Goal: Use online tool/utility: Utilize a website feature to perform a specific function

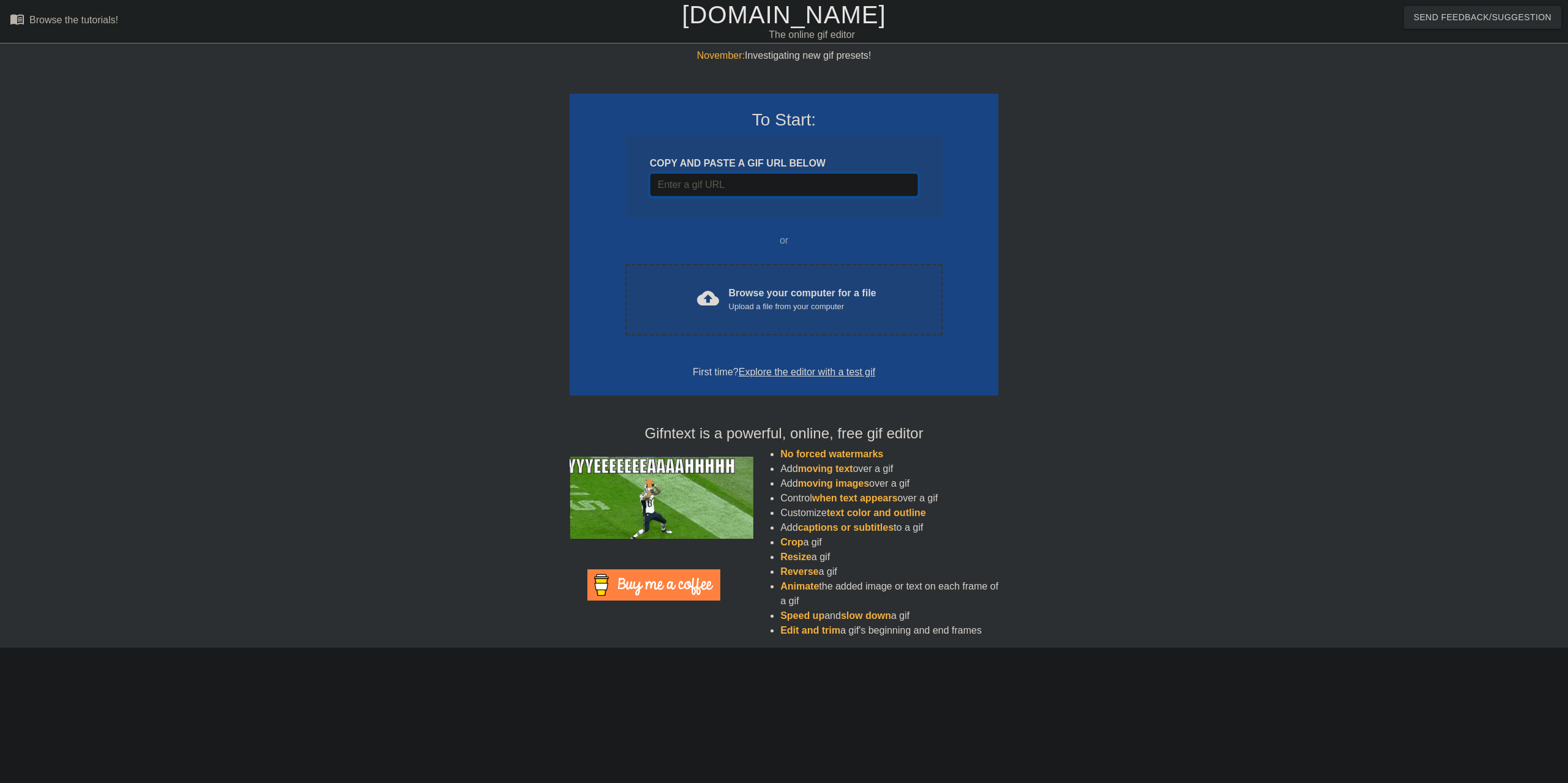
click at [778, 173] on input "Username" at bounding box center [783, 185] width 268 height 23
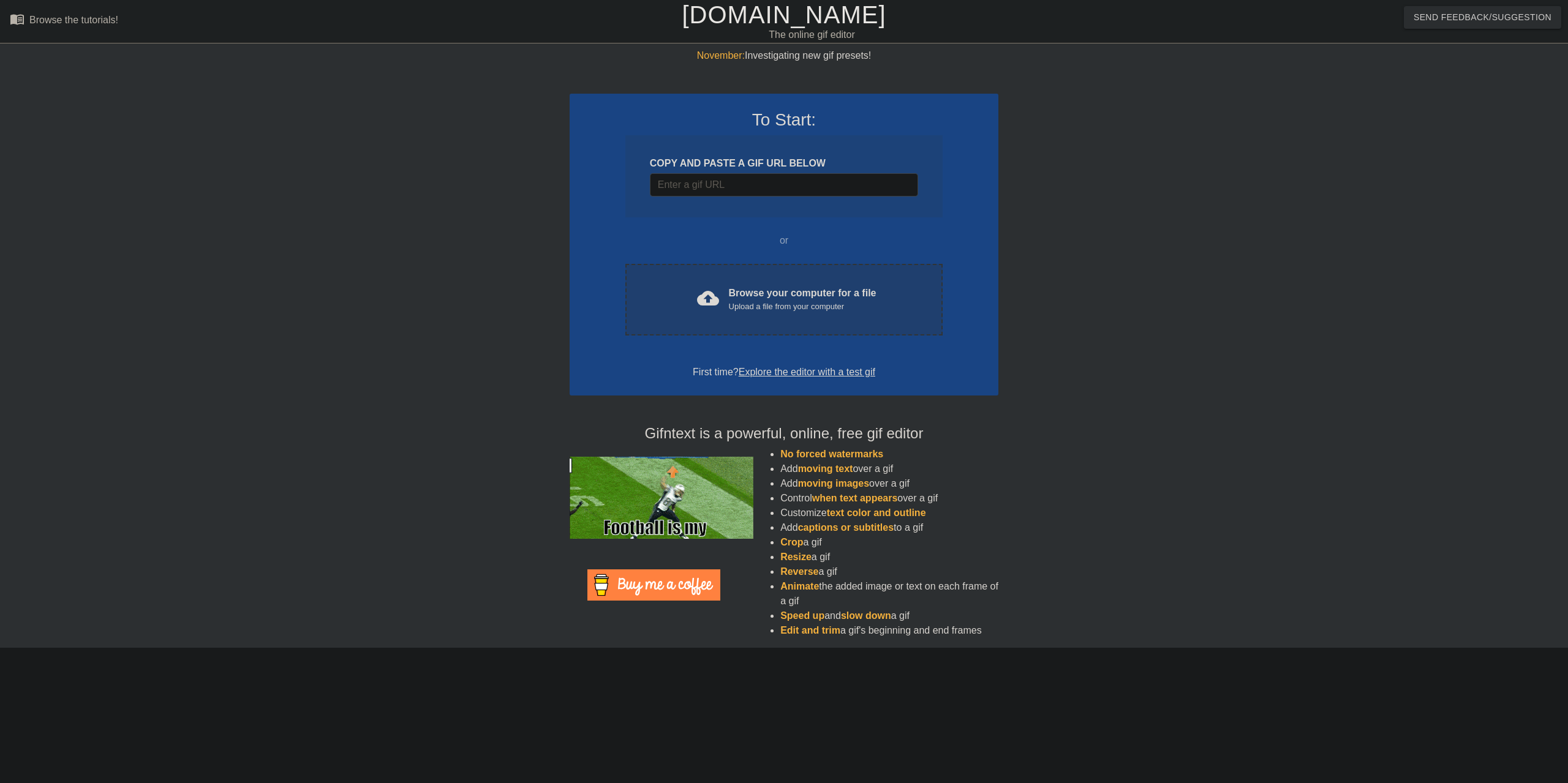
click at [736, 287] on div "Browse your computer for a file Upload a file from your computer" at bounding box center [803, 299] width 148 height 27
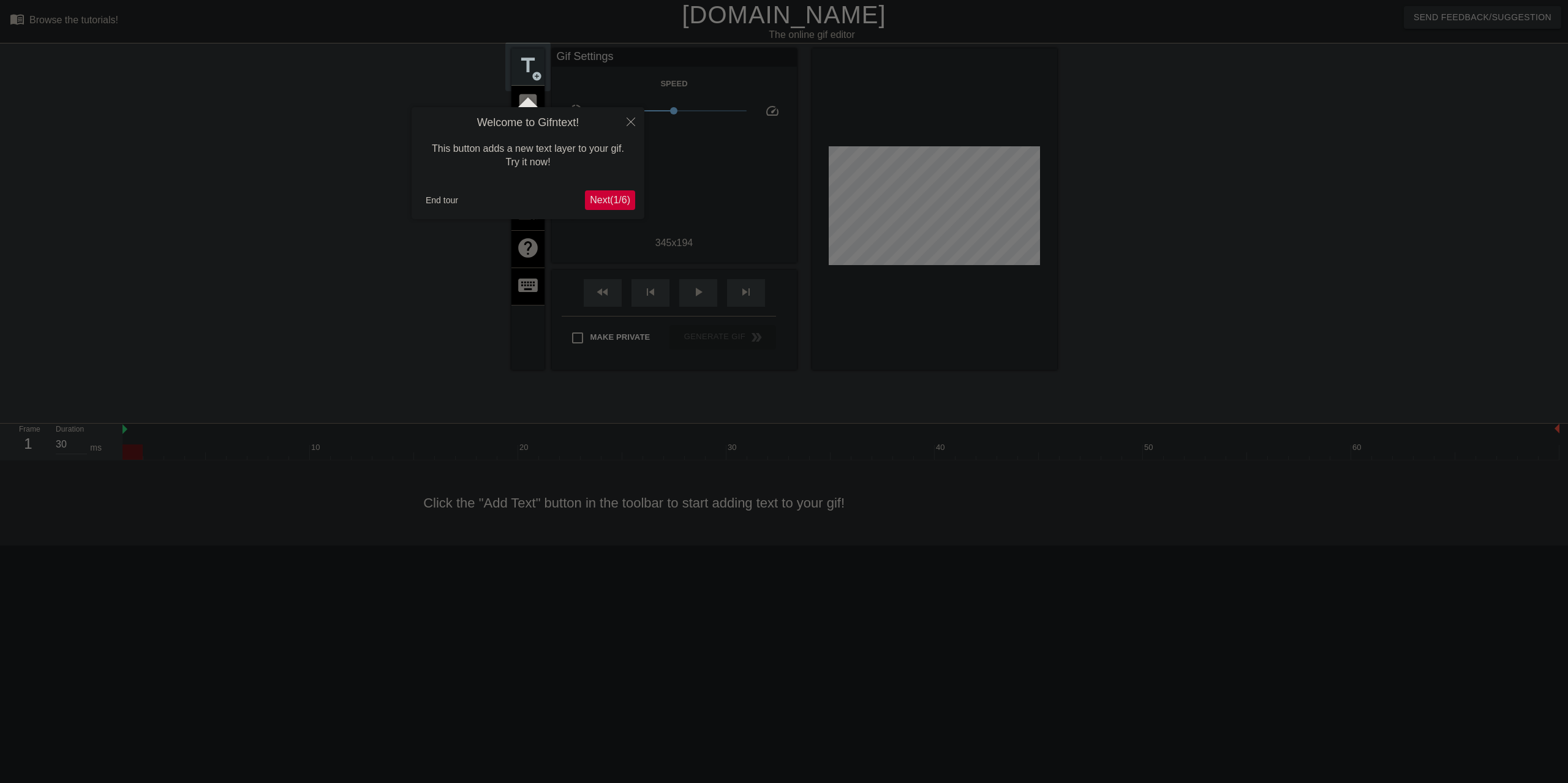
click at [622, 195] on span "Next ( 1 / 6 )" at bounding box center [610, 200] width 40 height 10
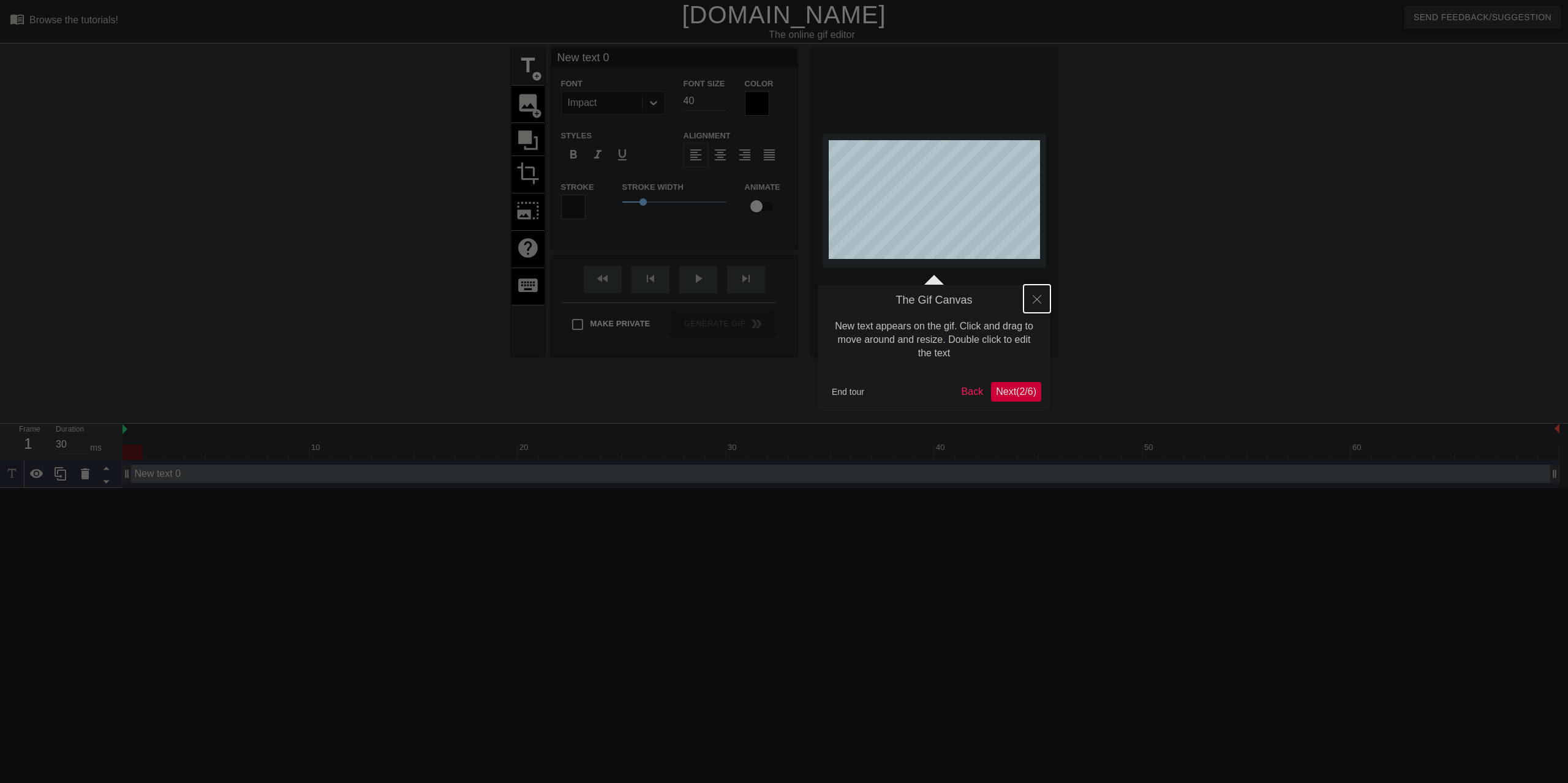
click at [1030, 296] on button "Close" at bounding box center [1037, 299] width 27 height 28
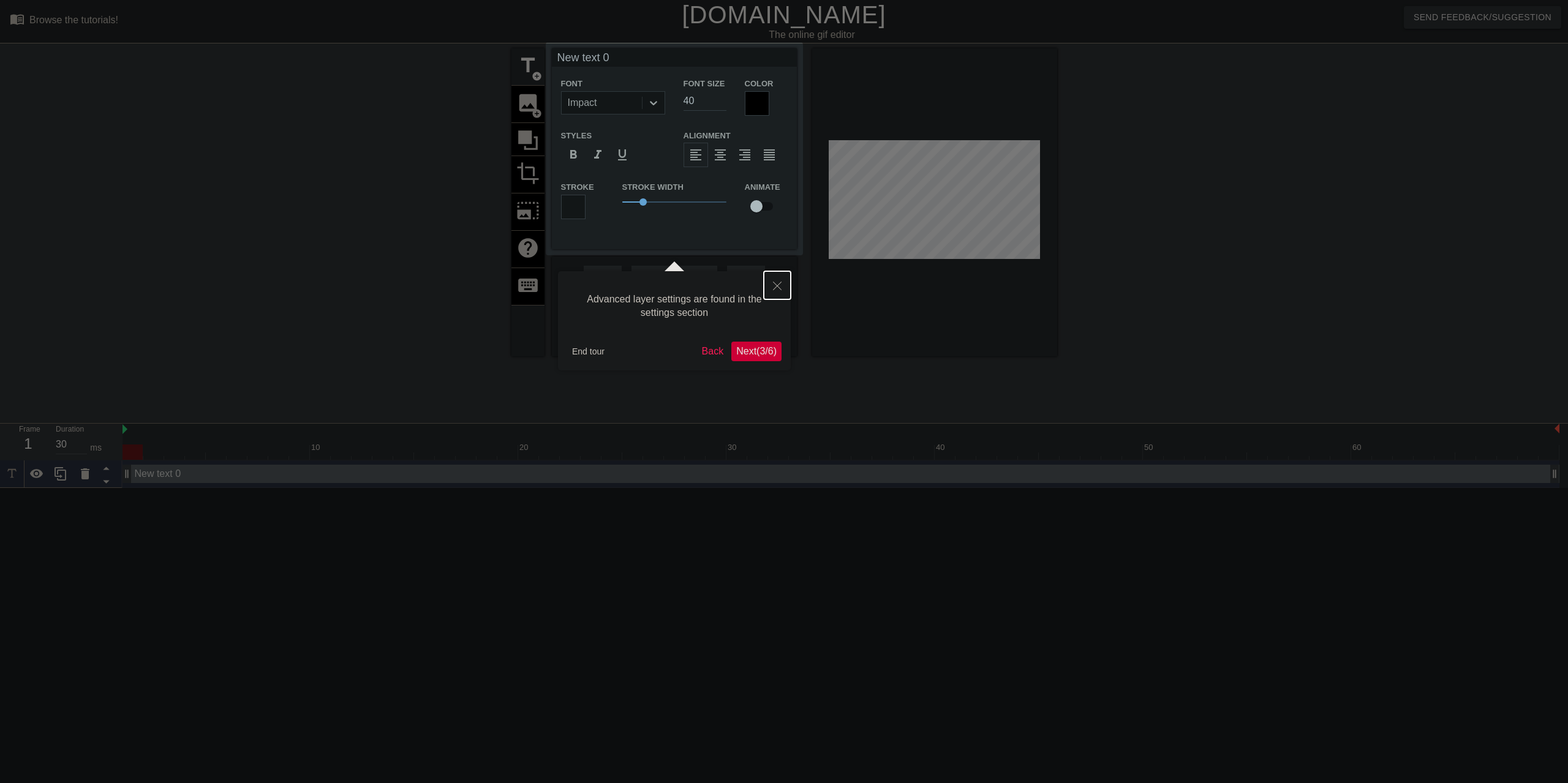
click at [781, 290] on icon "Close" at bounding box center [777, 286] width 9 height 9
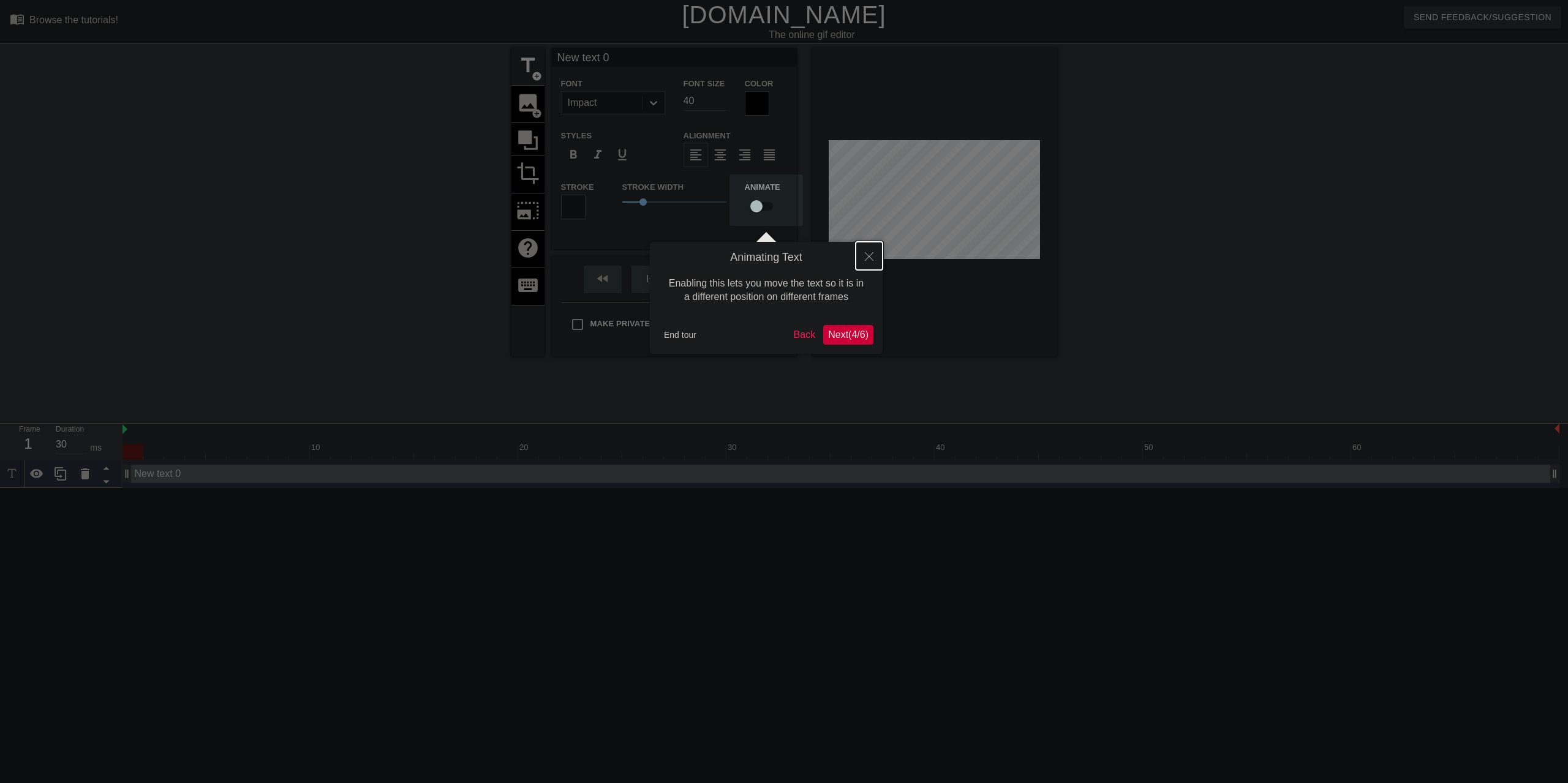
click at [869, 256] on icon "Close" at bounding box center [869, 256] width 9 height 9
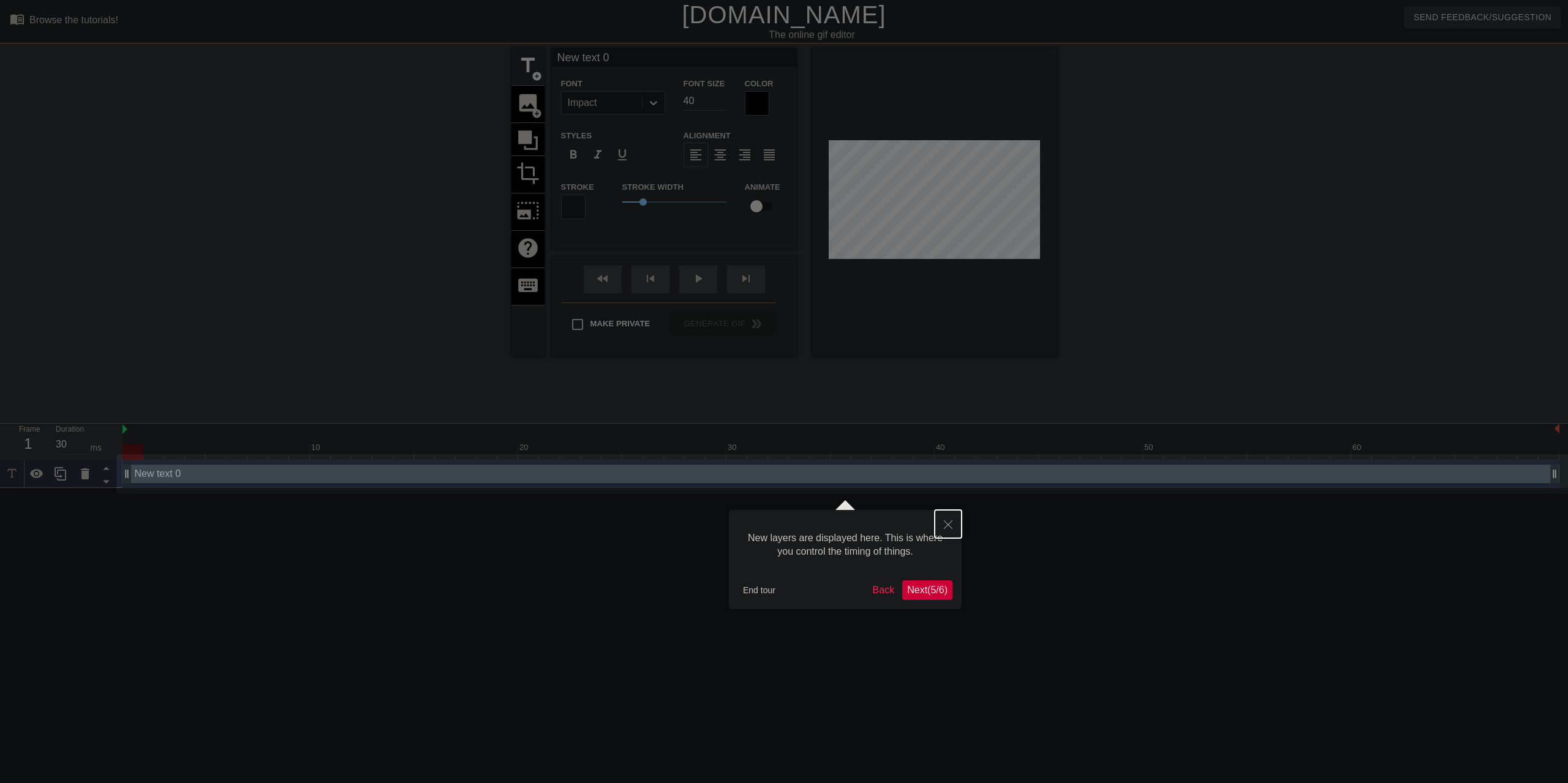
click at [950, 524] on icon "Close" at bounding box center [948, 524] width 9 height 9
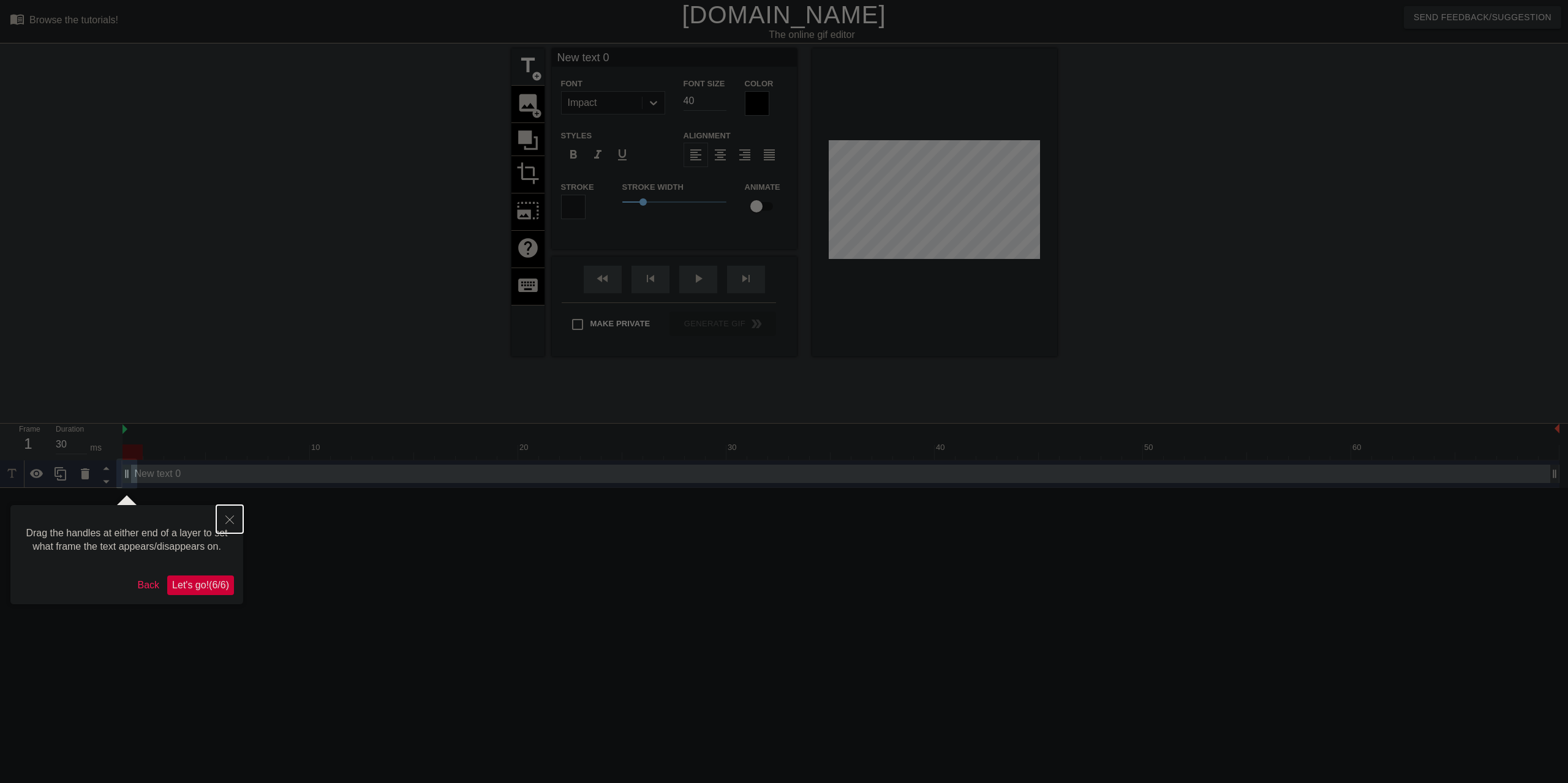
click at [235, 510] on button "Close" at bounding box center [229, 519] width 27 height 28
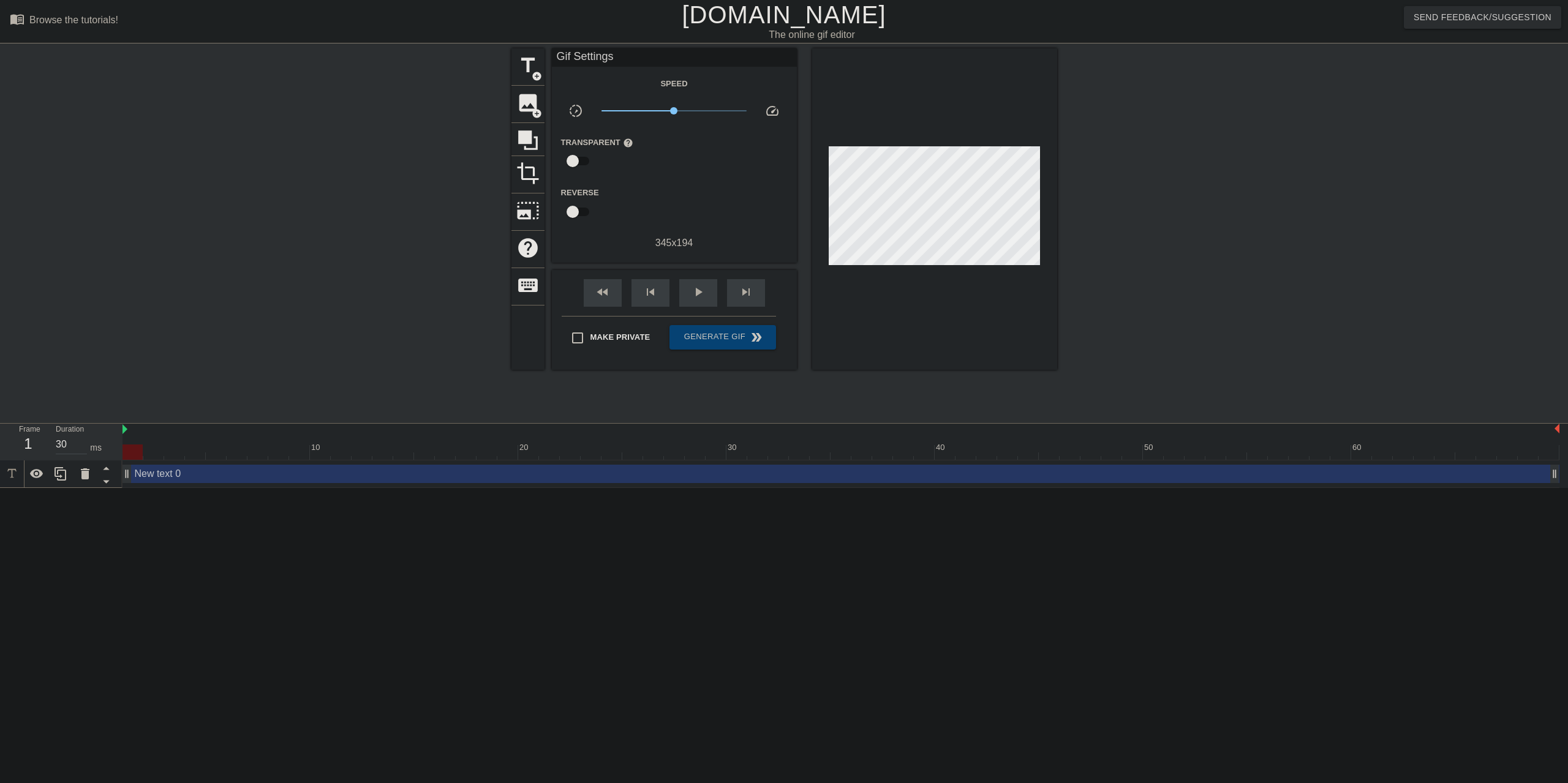
scroll to position [2, 2]
click at [78, 476] on icon at bounding box center [85, 474] width 15 height 15
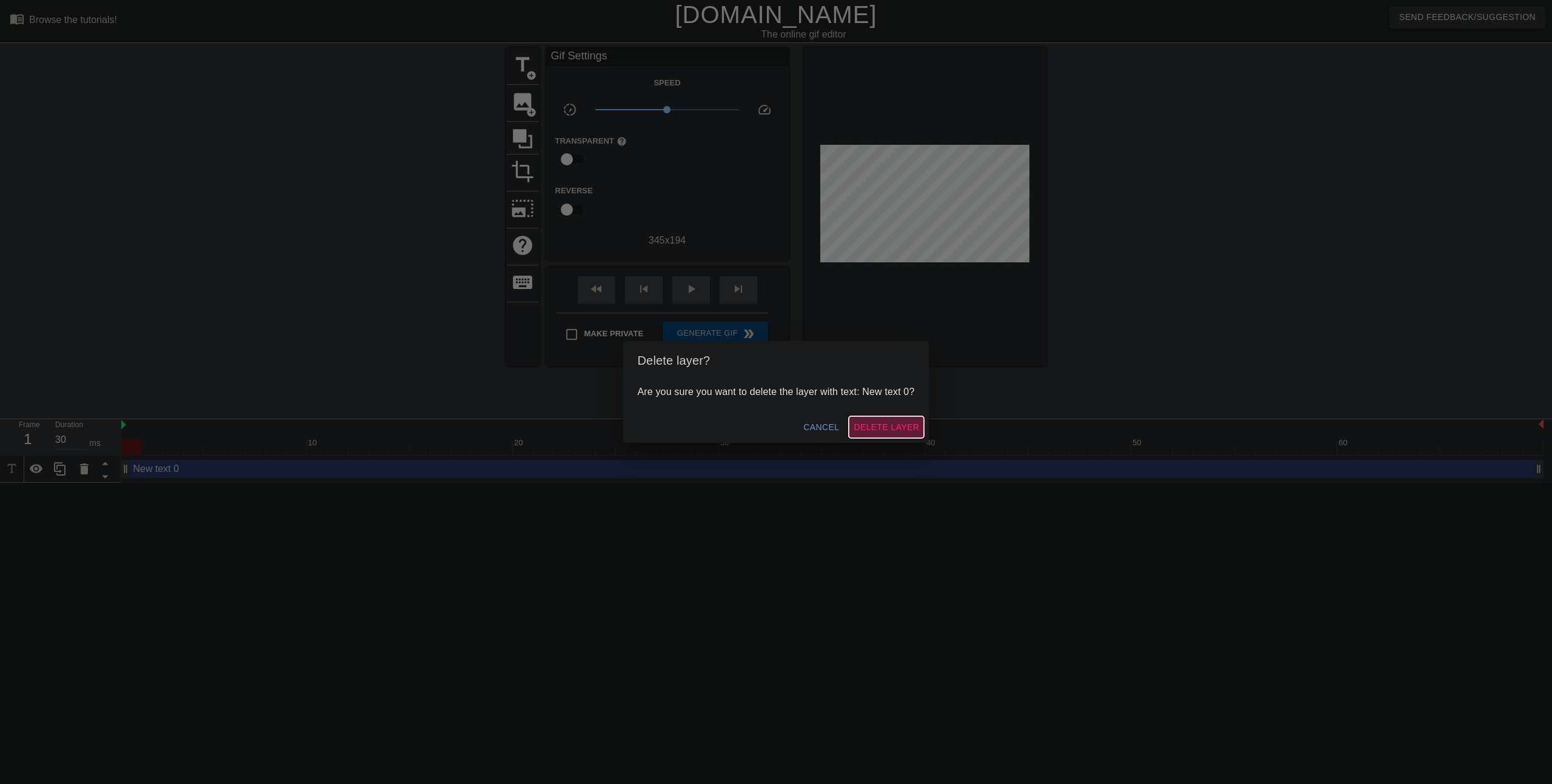
click at [914, 434] on span "Delete Layer" at bounding box center [886, 427] width 65 height 15
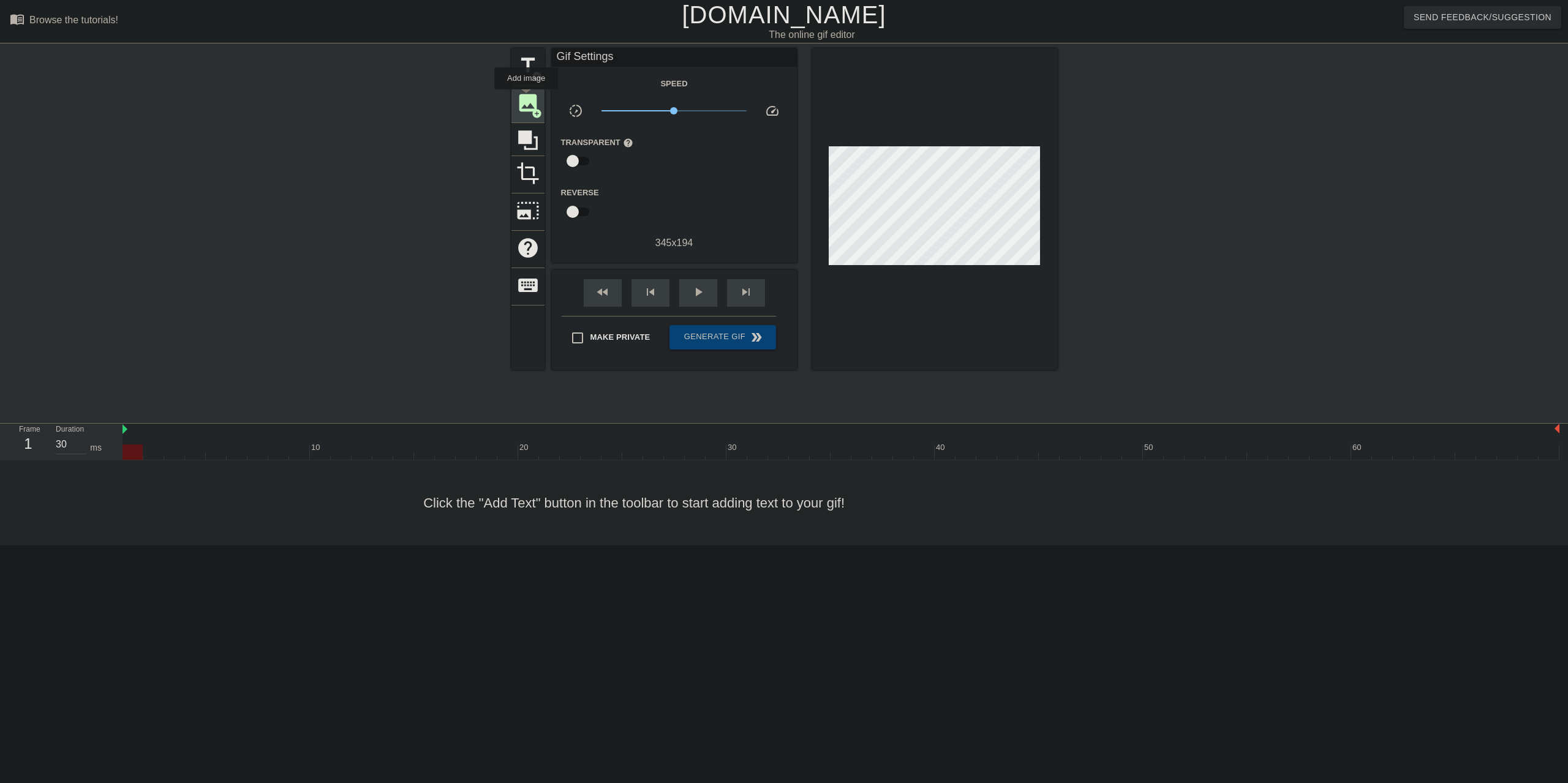
click at [527, 98] on span "image" at bounding box center [528, 103] width 23 height 23
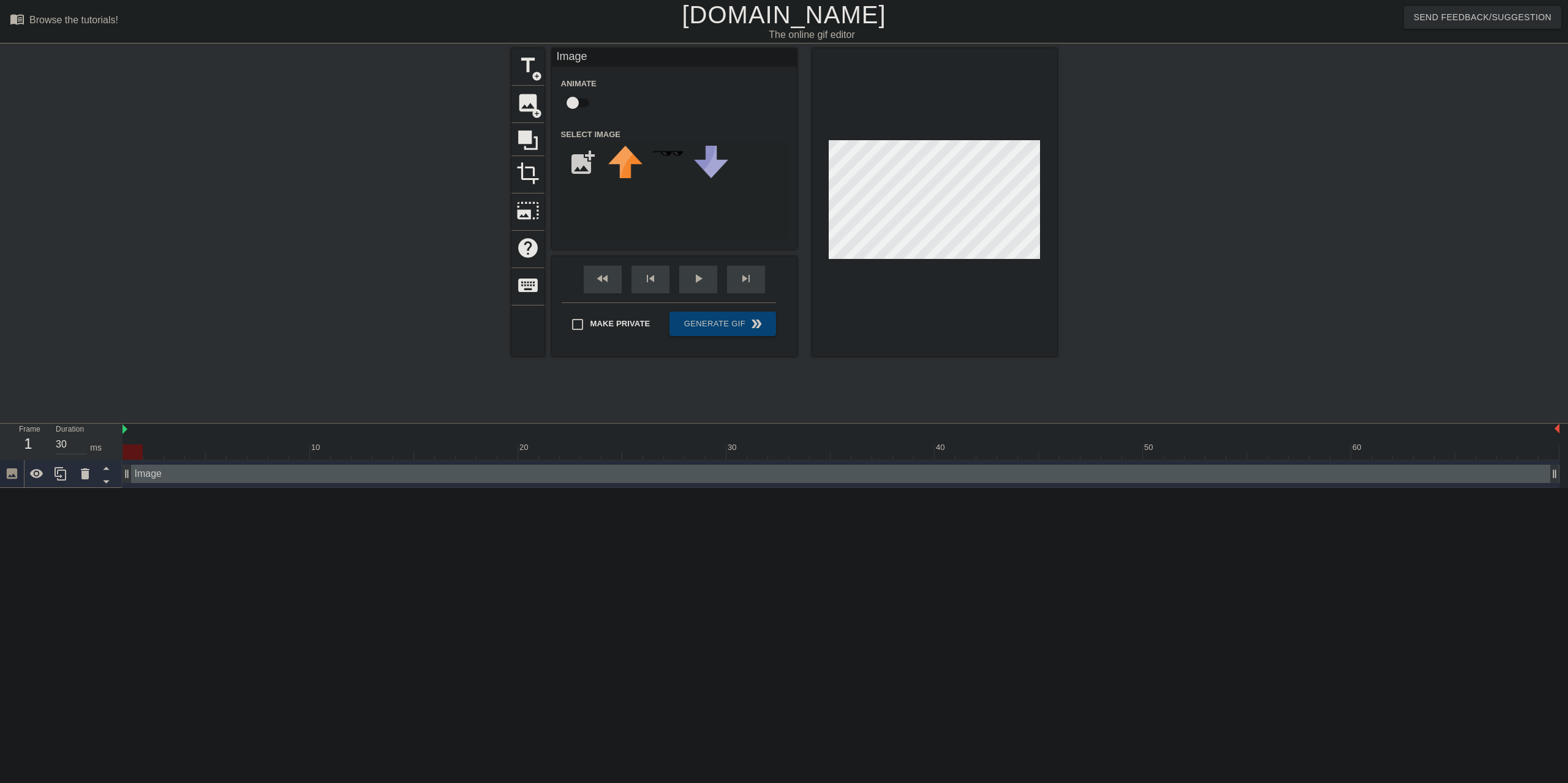
click at [12, 481] on icon at bounding box center [12, 474] width 14 height 14
click at [12, 480] on icon at bounding box center [12, 474] width 14 height 14
click at [586, 169] on input "file" at bounding box center [583, 163] width 42 height 42
type input "C:\fakepath\aw.jpeg"
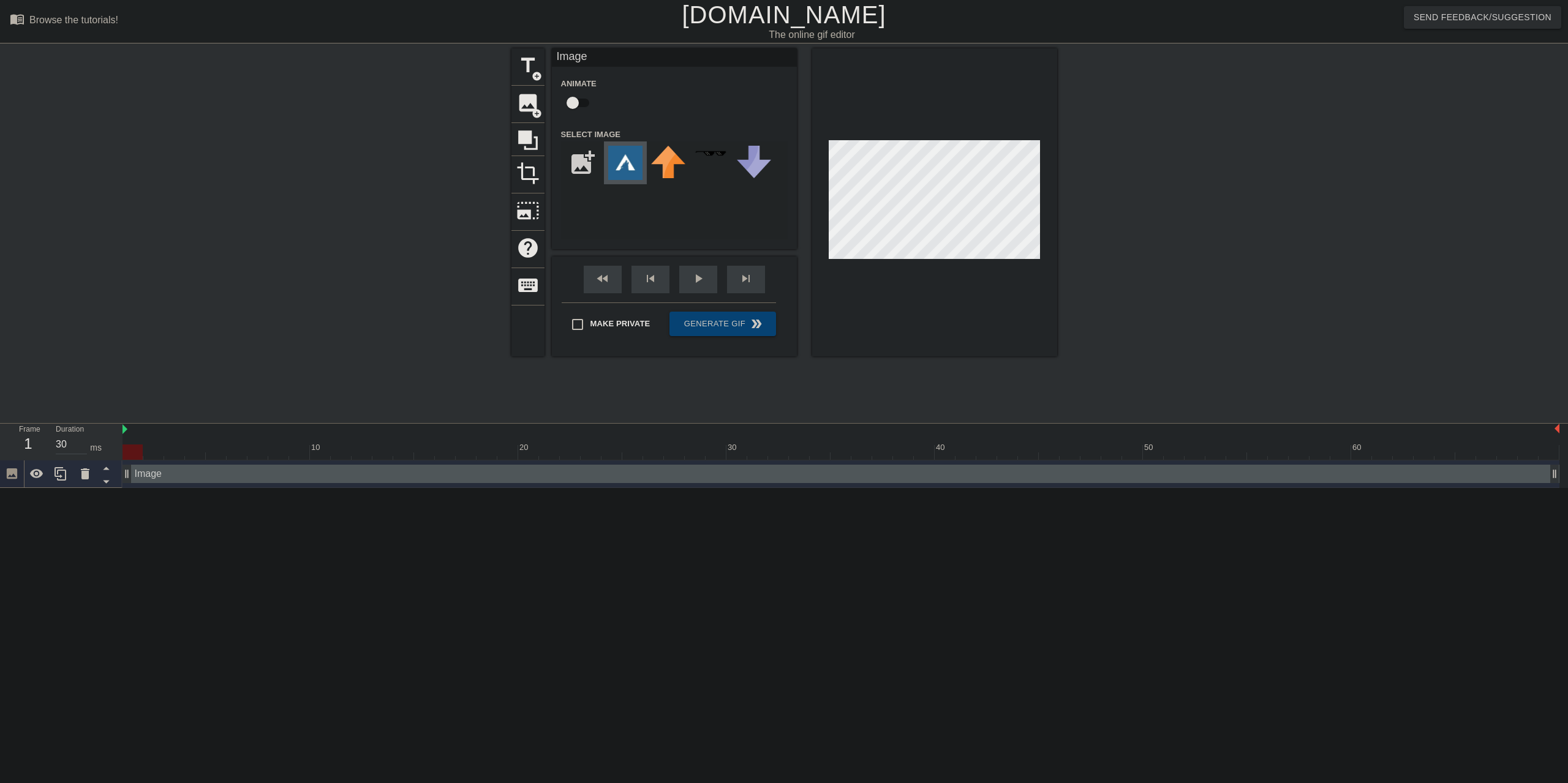
click at [627, 159] on img at bounding box center [625, 163] width 34 height 34
click at [189, 488] on html "menu_book Browse the tutorials! Gifntext.com The online gif editor Send Feedbac…" at bounding box center [784, 244] width 1568 height 488
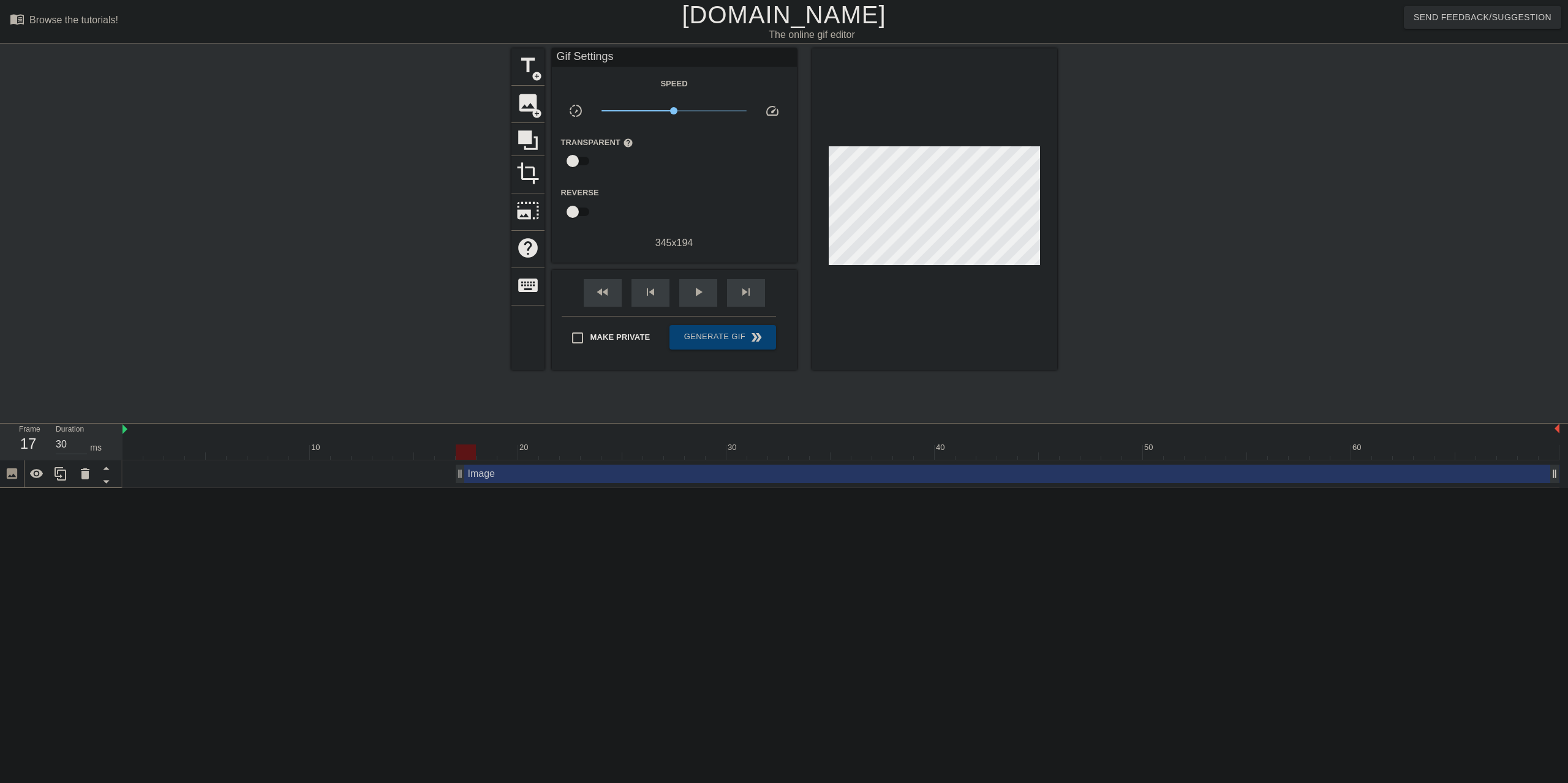
drag, startPoint x: 127, startPoint y: 478, endPoint x: 462, endPoint y: 484, distance: 335.1
click at [462, 484] on div "Image drag_handle drag_handle" at bounding box center [841, 474] width 1437 height 27
drag, startPoint x: 461, startPoint y: 479, endPoint x: 750, endPoint y: 455, distance: 290.0
click at [750, 455] on div "10 20 30 40 50 60 Image drag_handle drag_handle" at bounding box center [845, 455] width 1445 height 64
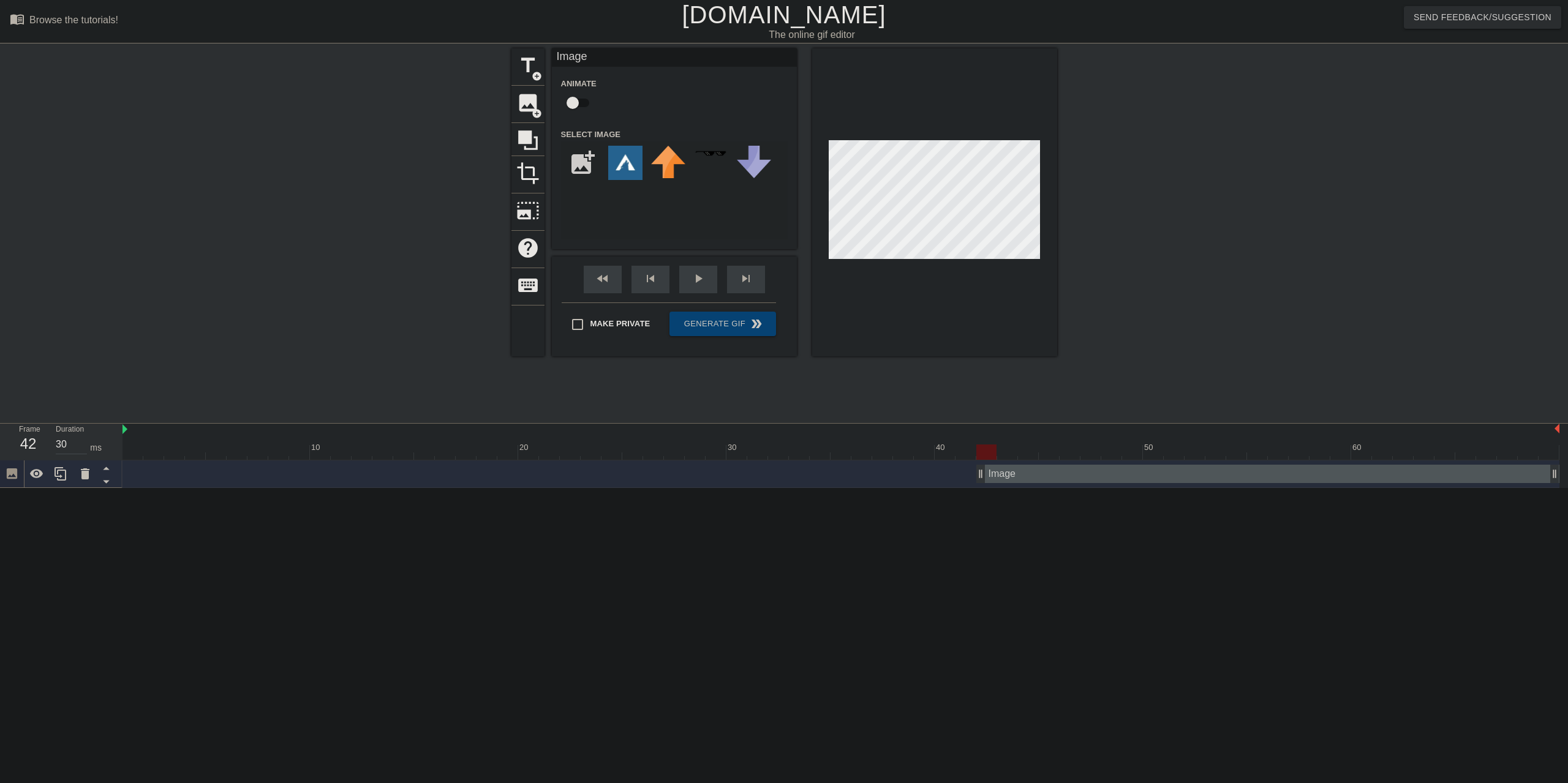
drag, startPoint x: 751, startPoint y: 480, endPoint x: 981, endPoint y: 477, distance: 230.0
drag, startPoint x: 979, startPoint y: 478, endPoint x: 1032, endPoint y: 472, distance: 53.3
click at [1032, 472] on div "Image drag_handle drag_handle" at bounding box center [841, 474] width 1437 height 19
drag, startPoint x: 1044, startPoint y: 475, endPoint x: 1173, endPoint y: 470, distance: 129.1
drag, startPoint x: 1555, startPoint y: 475, endPoint x: 1569, endPoint y: 475, distance: 14.0
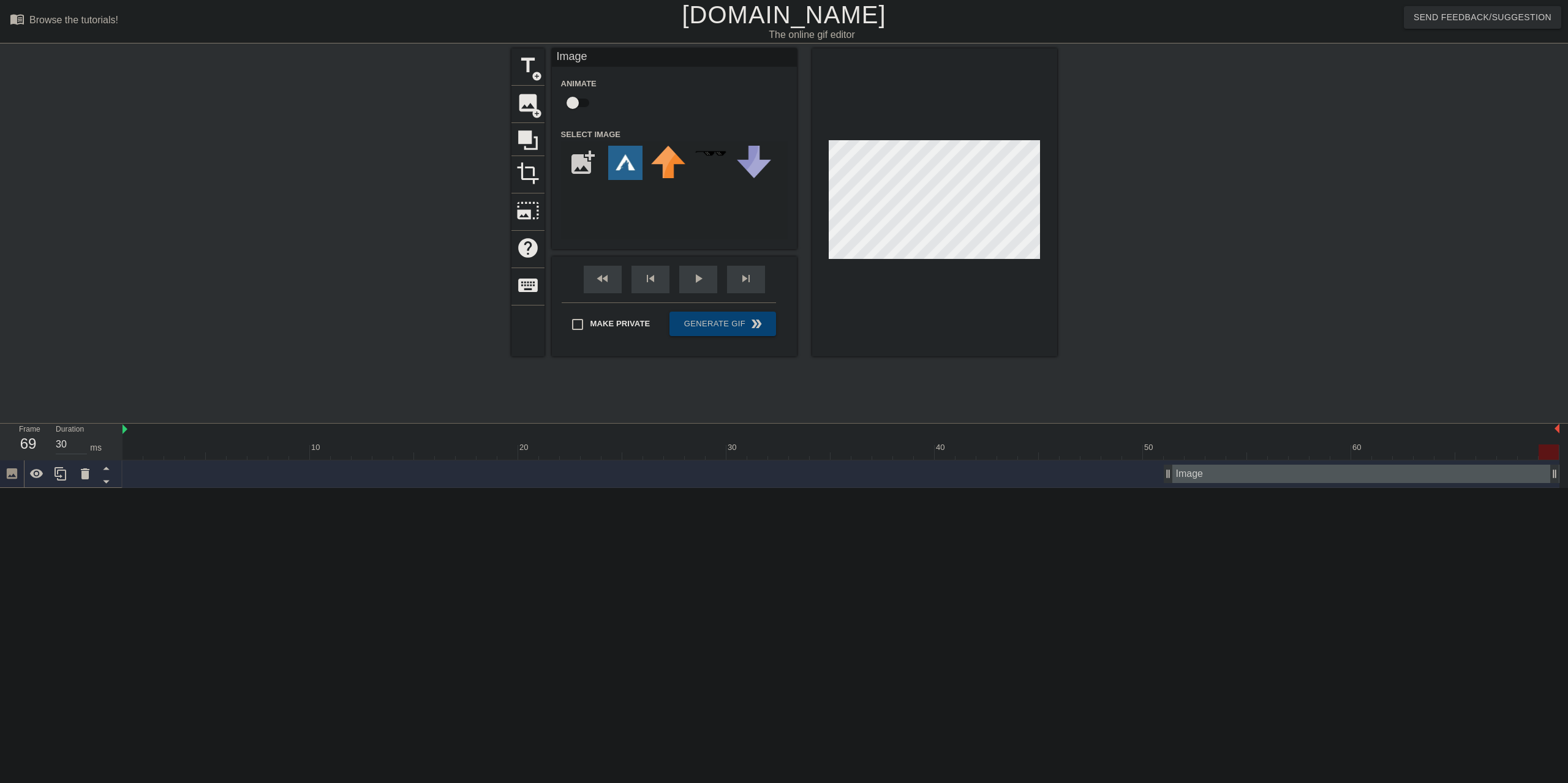
click at [1567, 475] on html "menu_book Browse the tutorials! Gifntext.com The online gif editor Send Feedbac…" at bounding box center [784, 244] width 1568 height 488
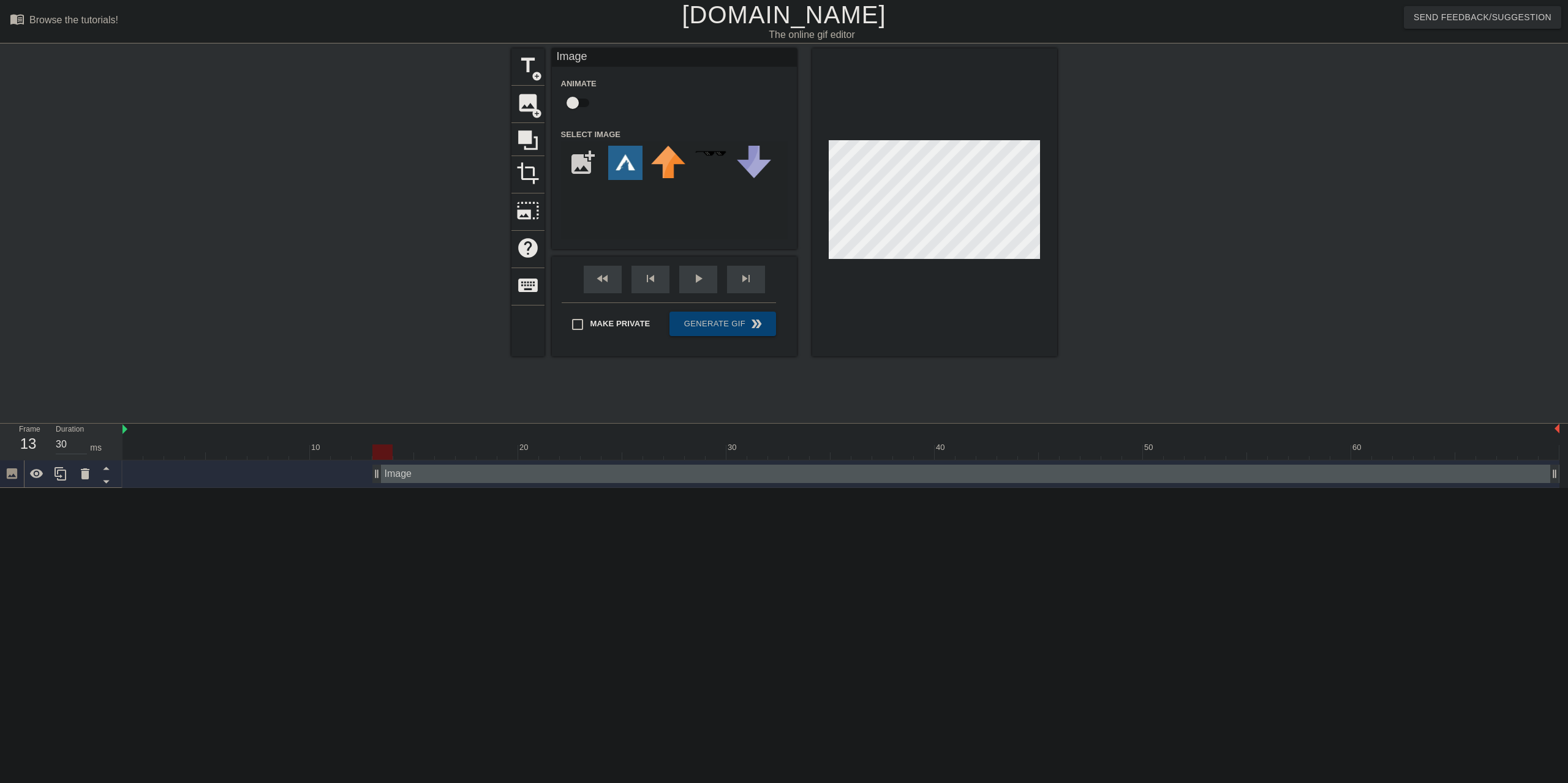
drag, startPoint x: 1167, startPoint y: 470, endPoint x: 384, endPoint y: 465, distance: 783.0
click at [577, 103] on input "checkbox" at bounding box center [573, 103] width 70 height 23
checkbox input "true"
click at [698, 279] on div "fast_rewind skip_previous play_arrow skip_next" at bounding box center [674, 279] width 200 height 46
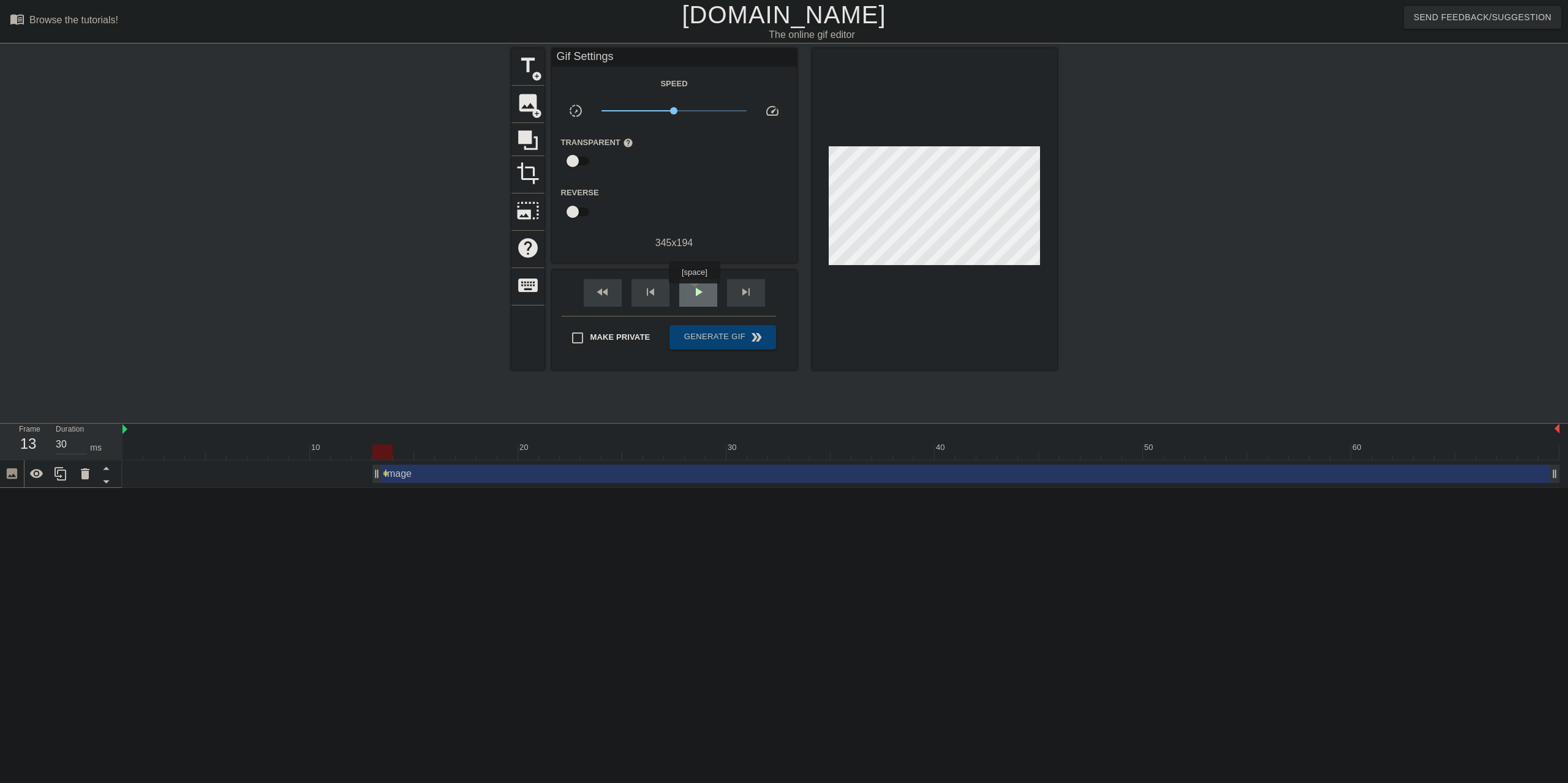
click at [695, 292] on span "play_arrow" at bounding box center [698, 292] width 15 height 15
click at [695, 292] on span "pause" at bounding box center [698, 292] width 15 height 15
click at [695, 292] on span "play_arrow" at bounding box center [698, 292] width 15 height 15
click at [695, 292] on span "pause" at bounding box center [698, 292] width 15 height 15
click at [699, 277] on div "fast_rewind skip_previous play_arrow skip_next" at bounding box center [674, 293] width 200 height 46
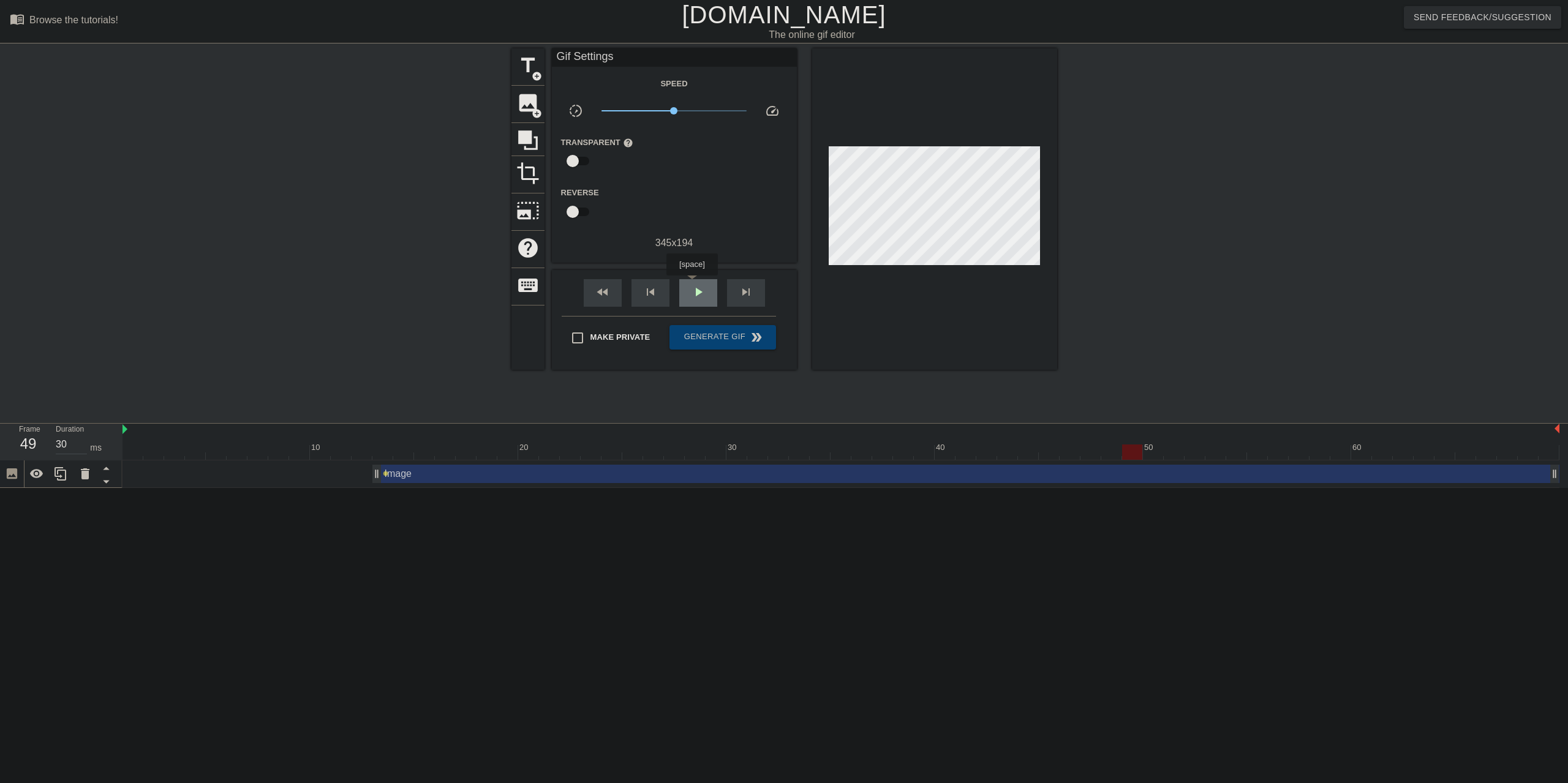
click at [693, 284] on div "play_arrow" at bounding box center [698, 292] width 38 height 27
click at [693, 284] on div "pause" at bounding box center [698, 292] width 38 height 27
drag, startPoint x: 681, startPoint y: 109, endPoint x: 747, endPoint y: 116, distance: 66.4
click at [747, 116] on div "x10.0" at bounding box center [674, 113] width 163 height 19
click at [620, 117] on span "x10.0" at bounding box center [674, 110] width 145 height 15
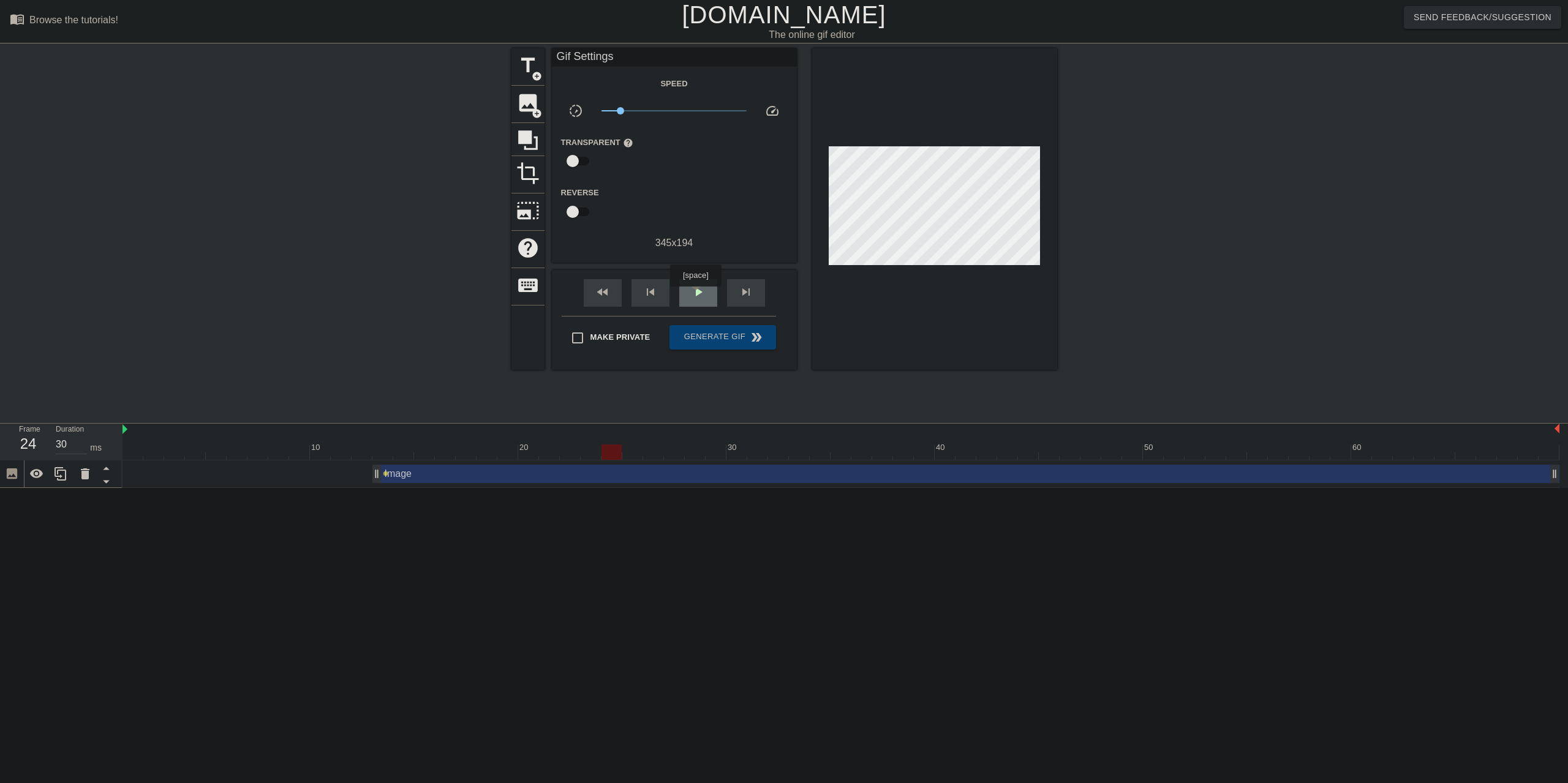
click at [697, 295] on span "play_arrow" at bounding box center [698, 292] width 15 height 15
drag, startPoint x: 670, startPoint y: 111, endPoint x: 690, endPoint y: 110, distance: 20.0
click at [690, 110] on span "x1.68" at bounding box center [674, 110] width 145 height 15
click at [699, 293] on span "pause" at bounding box center [698, 292] width 15 height 15
click at [702, 277] on div "fast_rewind skip_previous play_arrow skip_next" at bounding box center [674, 293] width 200 height 46
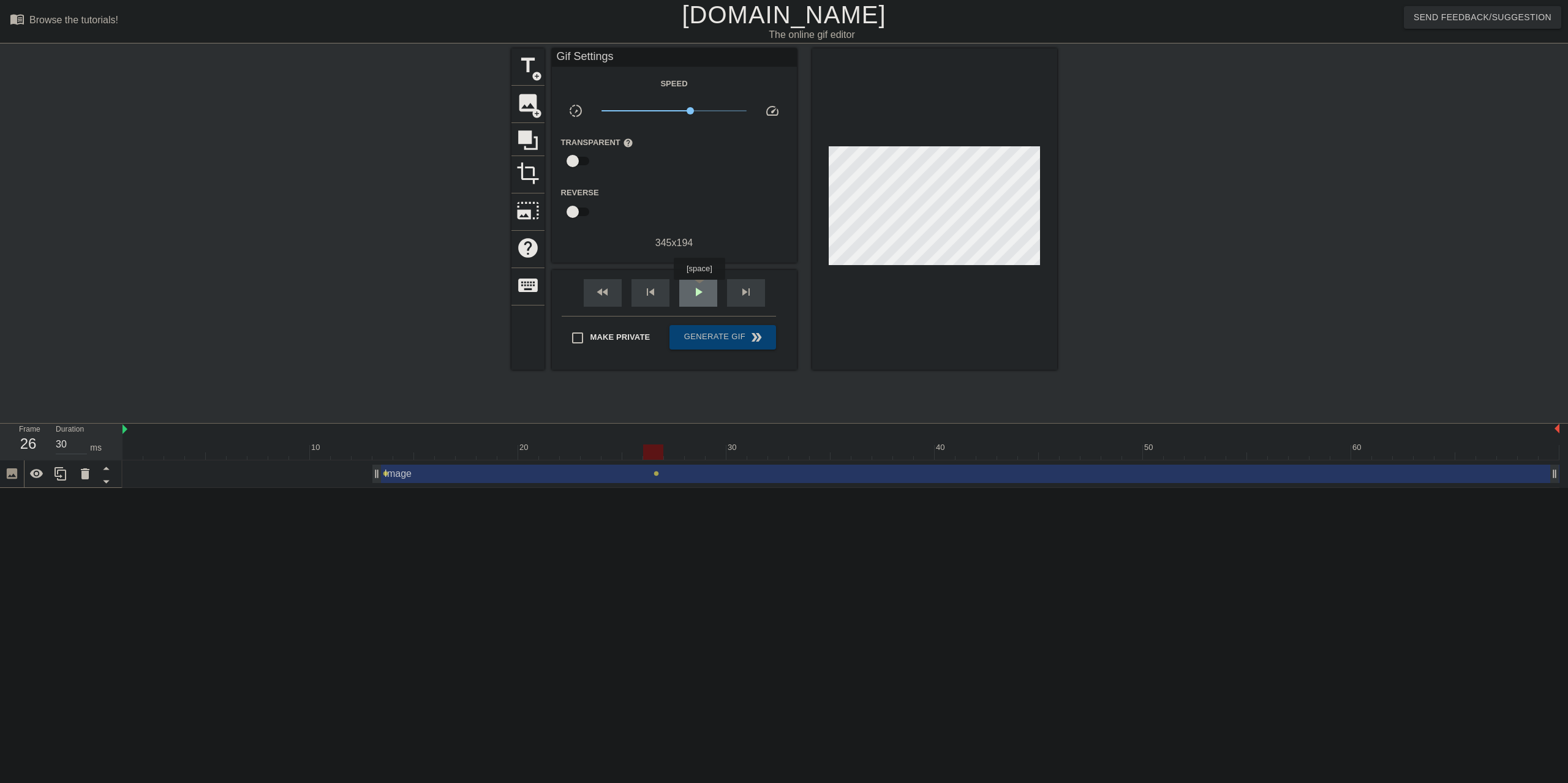
click at [701, 289] on span "play_arrow" at bounding box center [698, 292] width 15 height 15
click at [701, 289] on span "pause" at bounding box center [698, 292] width 15 height 15
click at [710, 296] on div "play_arrow" at bounding box center [698, 292] width 38 height 27
click at [709, 296] on div "pause" at bounding box center [698, 292] width 38 height 27
drag, startPoint x: 889, startPoint y: 456, endPoint x: 1012, endPoint y: 454, distance: 123.0
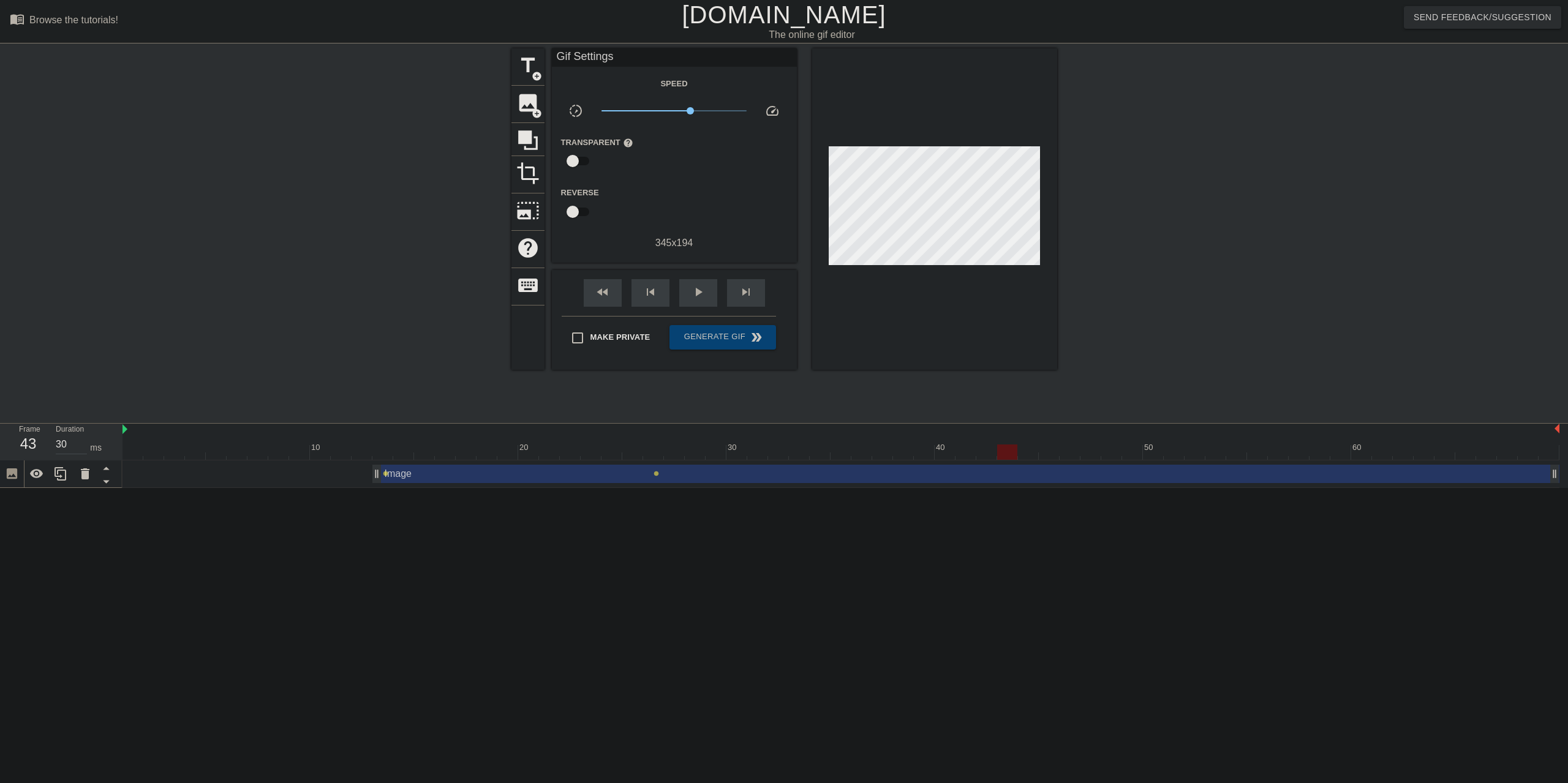
click at [1012, 454] on div at bounding box center [1007, 452] width 20 height 16
drag, startPoint x: 1556, startPoint y: 476, endPoint x: 1015, endPoint y: 472, distance: 541.0
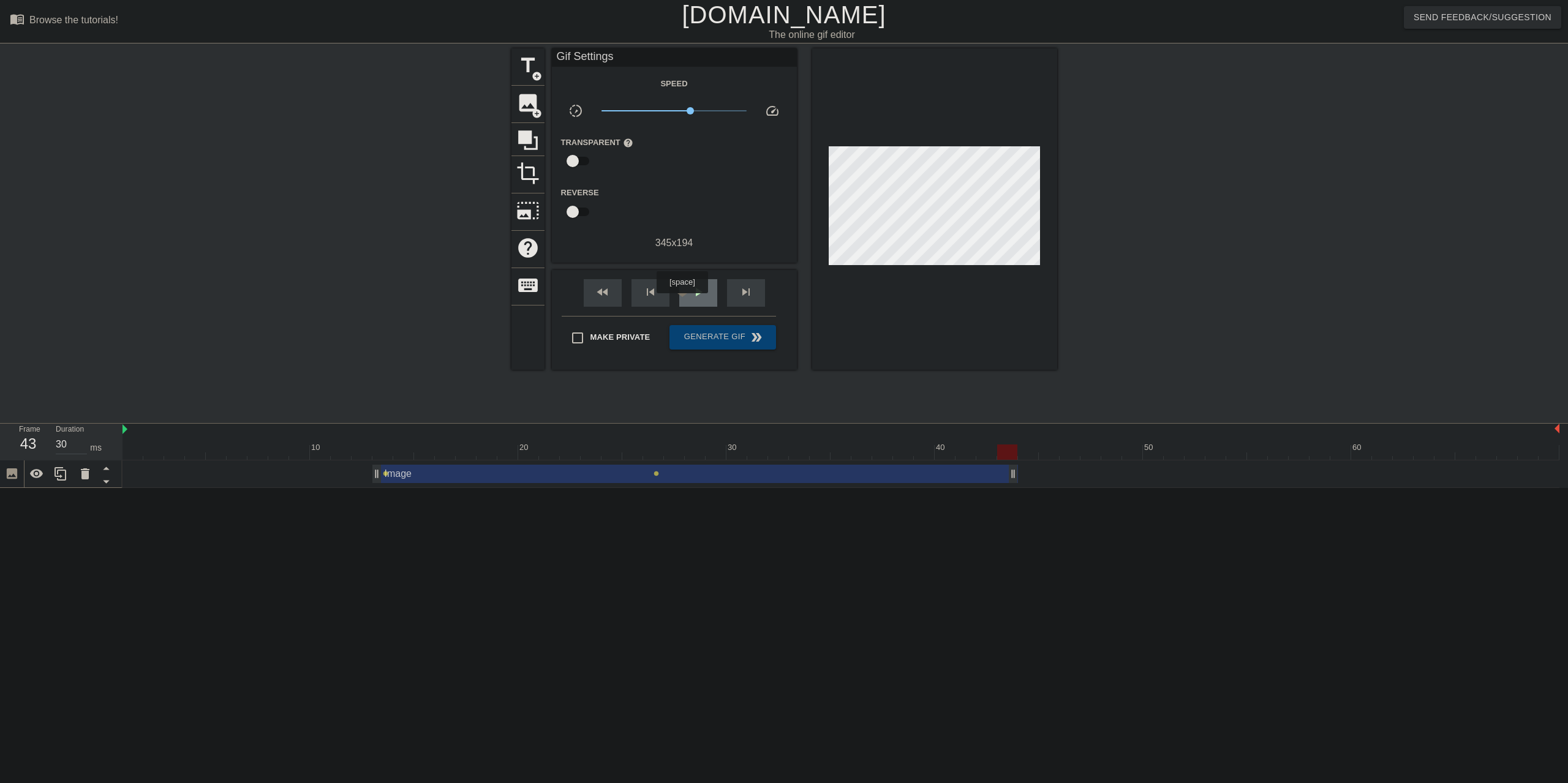
click at [684, 302] on div "play_arrow" at bounding box center [698, 292] width 38 height 27
click at [684, 302] on div "pause" at bounding box center [698, 292] width 38 height 27
click at [684, 302] on div "play_arrow" at bounding box center [698, 292] width 38 height 27
click at [684, 302] on div "pause" at bounding box center [698, 292] width 38 height 27
click at [406, 473] on span "lens" at bounding box center [406, 473] width 5 height 5
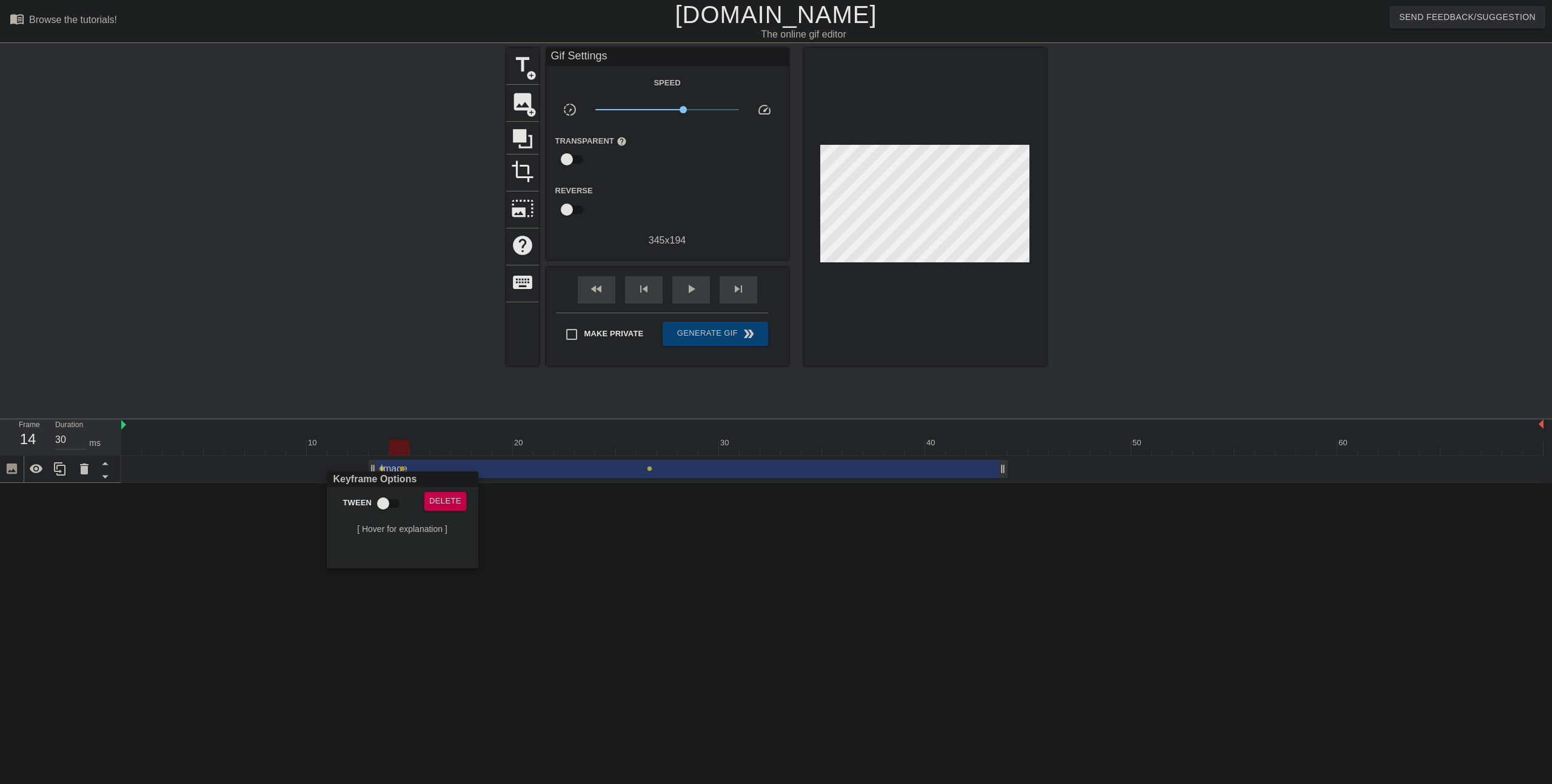
click at [409, 374] on div at bounding box center [776, 392] width 1552 height 784
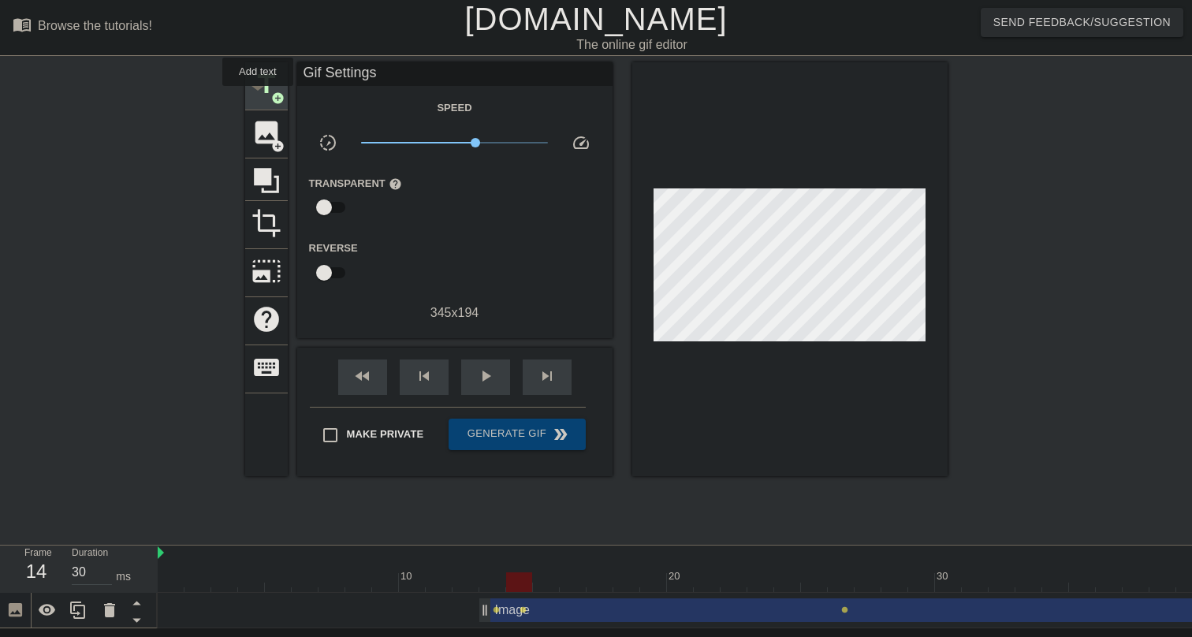
click at [259, 97] on span "title" at bounding box center [266, 84] width 30 height 30
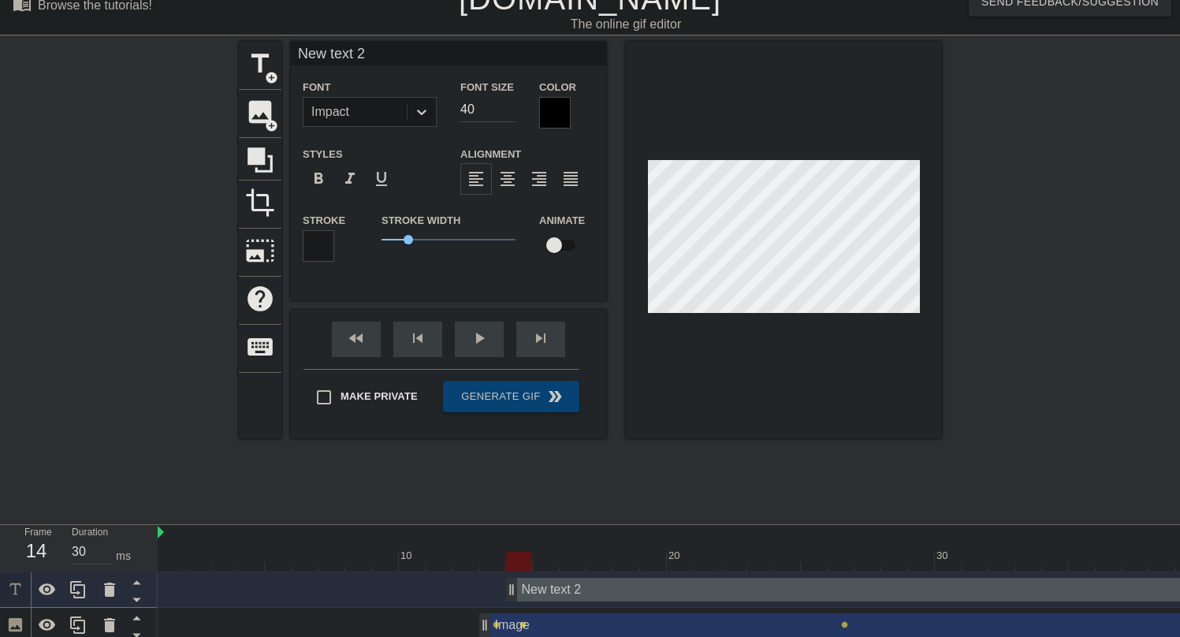
scroll to position [29, 0]
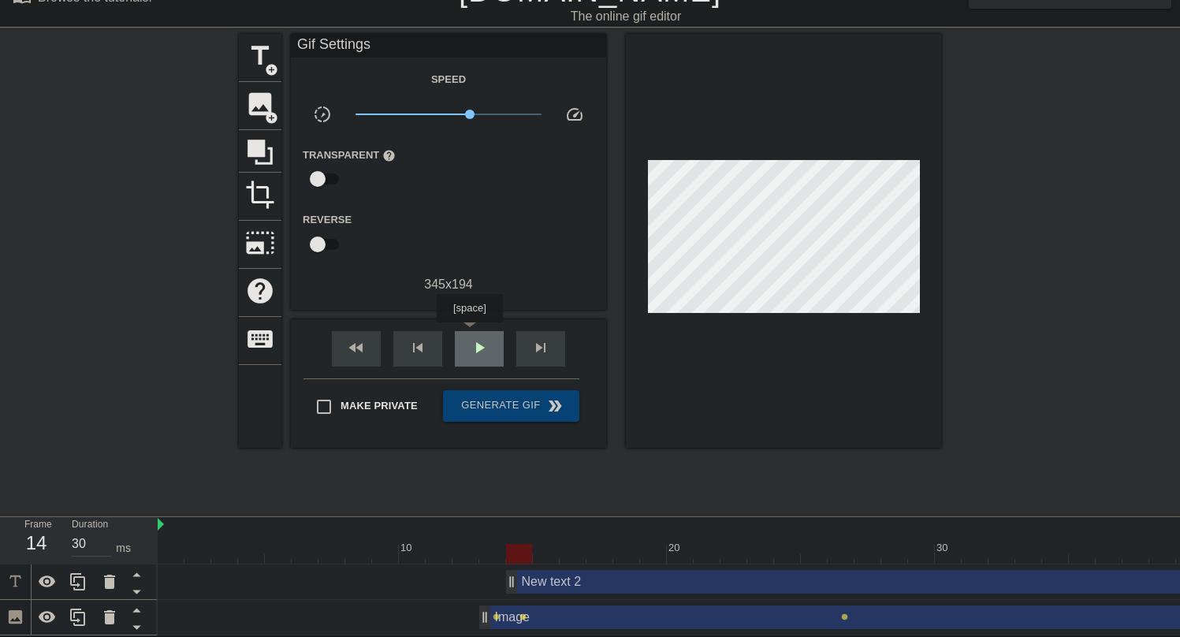
click at [471, 333] on div "play_arrow" at bounding box center [479, 348] width 49 height 35
click at [478, 364] on div "pause" at bounding box center [479, 348] width 49 height 35
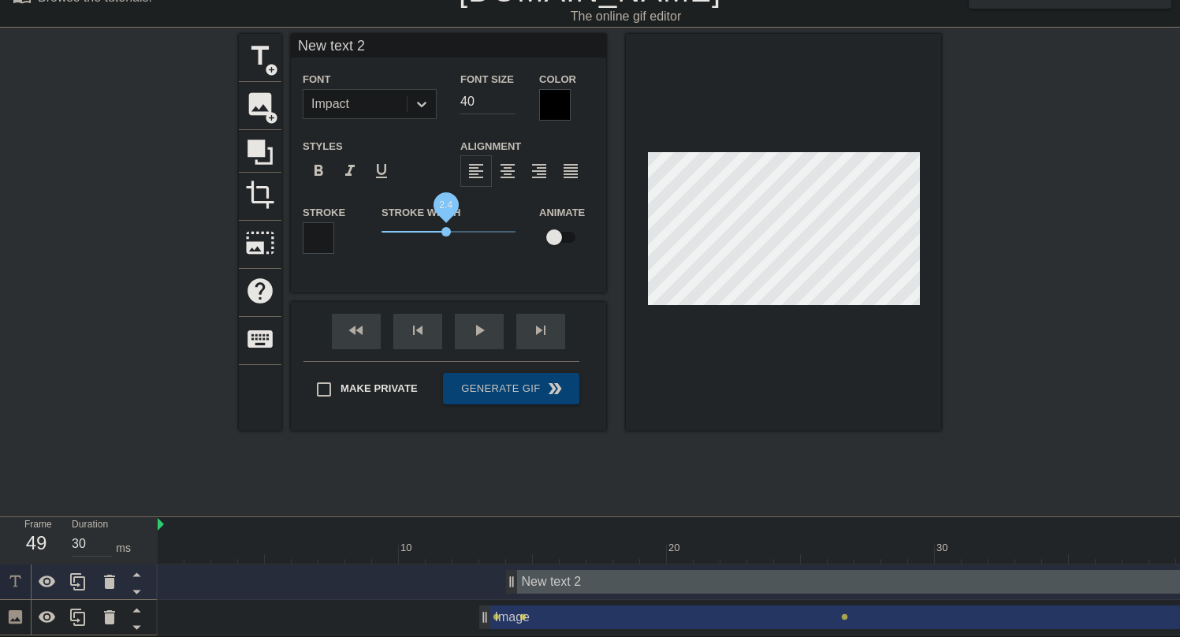
drag, startPoint x: 410, startPoint y: 225, endPoint x: 446, endPoint y: 230, distance: 36.6
click at [446, 230] on span "2.4" at bounding box center [448, 231] width 134 height 19
click at [428, 229] on span "1.75" at bounding box center [448, 231] width 134 height 19
type input "C"
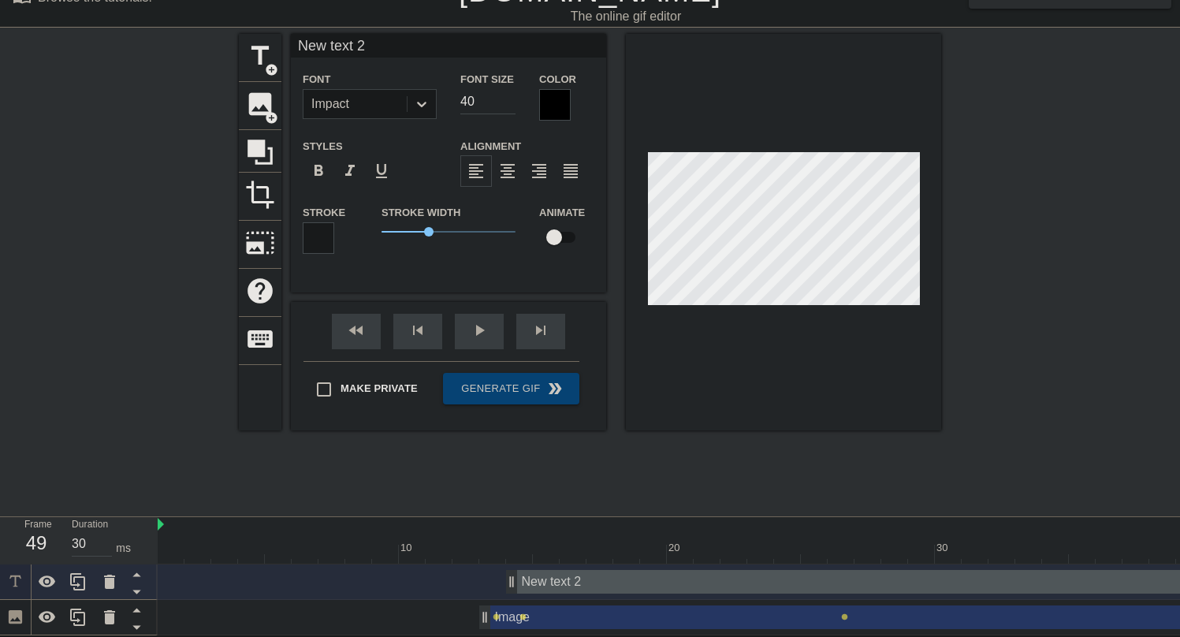
type textarea "C"
type input "Cy"
type textarea "Cy"
type input "Cyb"
type textarea "Cyb"
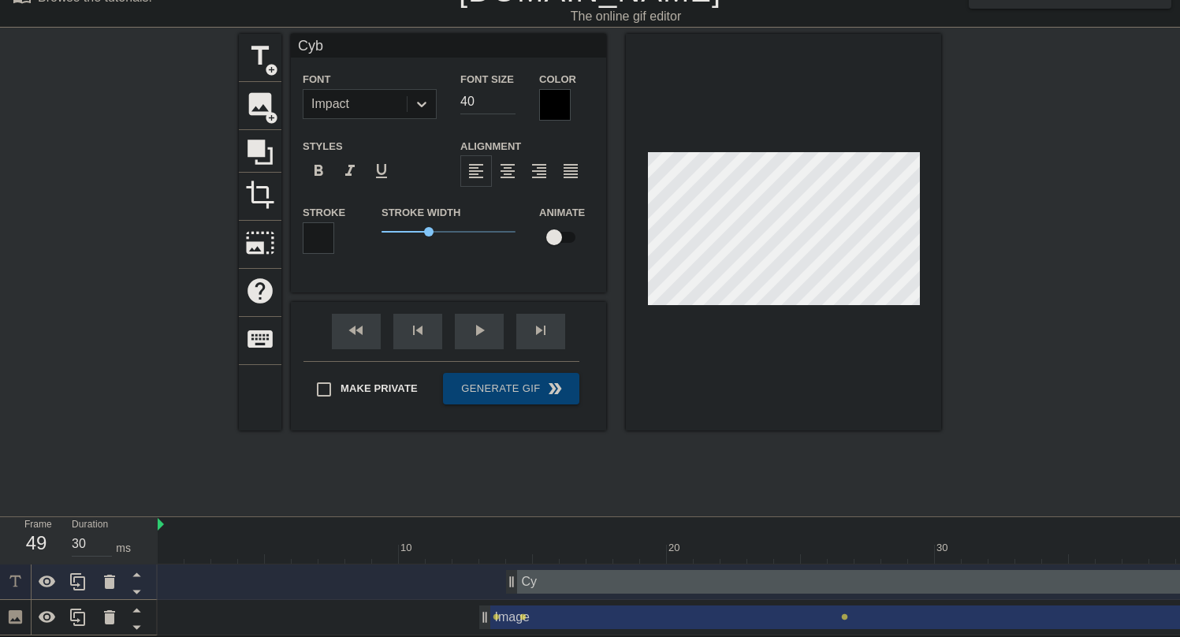
type input "Cybe"
type textarea "Cybe"
type input "Cyber"
type textarea "Cyber"
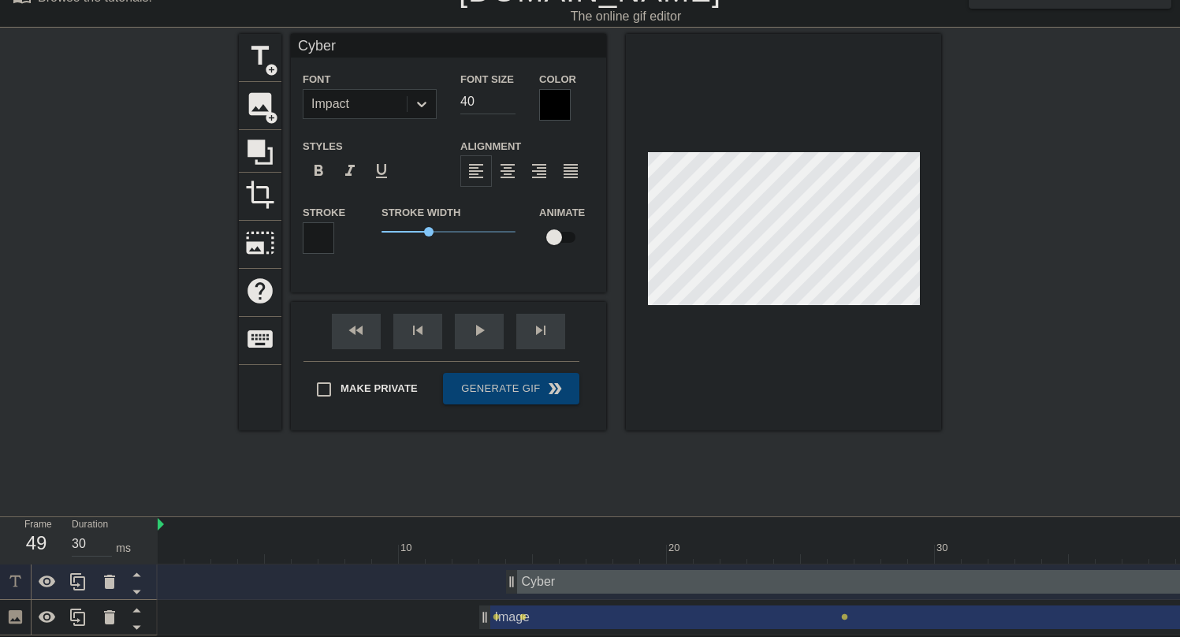
type input "Cyber"
type textarea "Cyber"
type input "Cyber S"
type textarea "Cyber S"
type input "Cyber Sa"
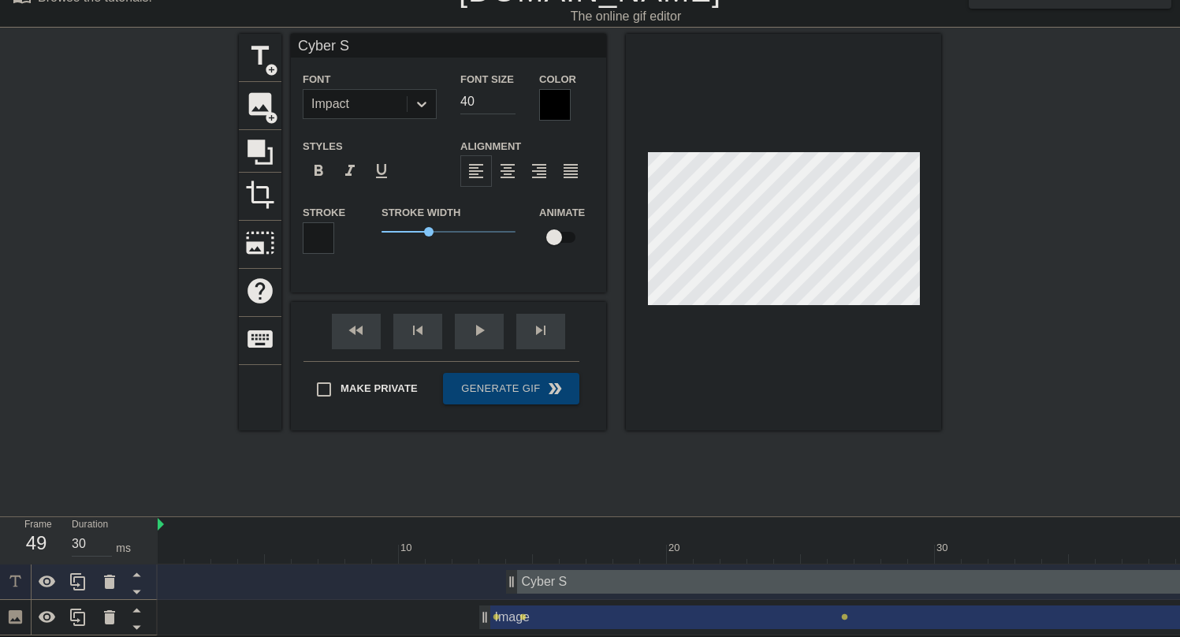
type textarea "Cyber Sa"
type input "Cyber San"
type textarea "Cyber San"
type input "Cyber Sane"
type textarea "Cyber Sane"
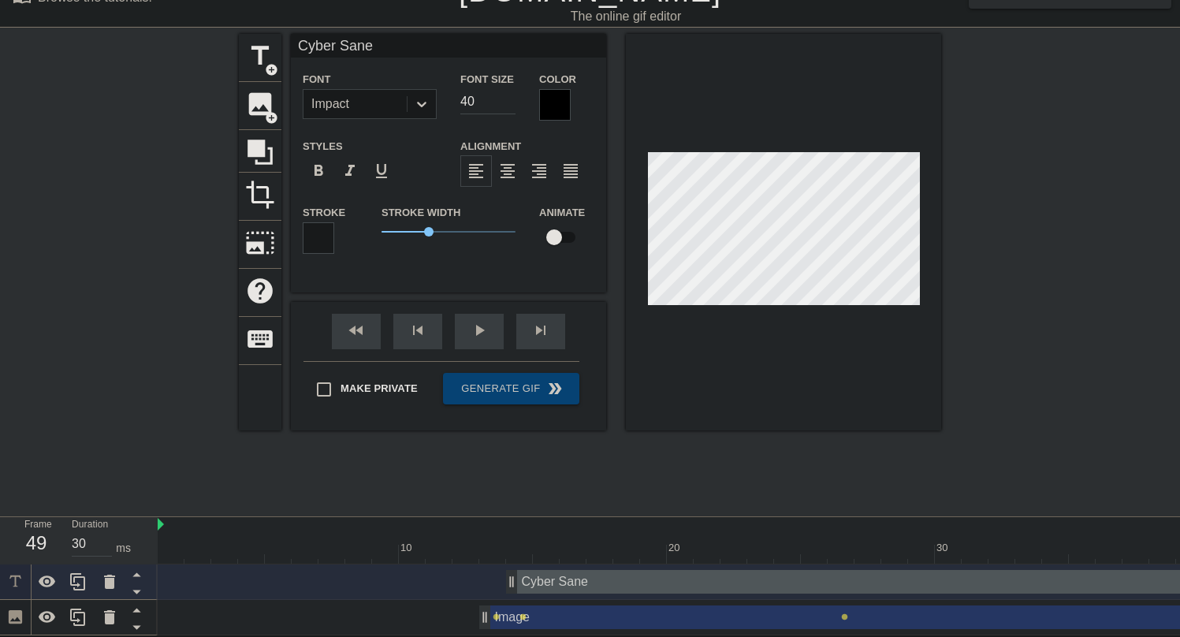
type input "Cyber San"
type textarea "Cyber San"
type input "Cyber Sand"
type textarea "Cyber Sand"
type input "Cyber Sand!"
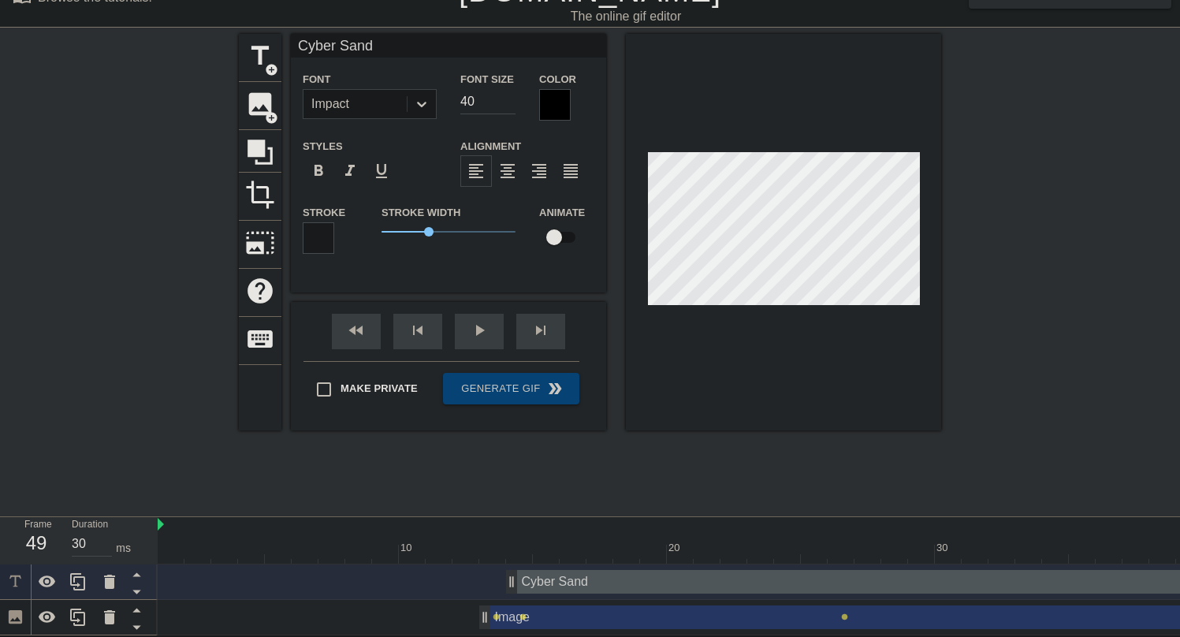
type textarea "Cyber Sand!"
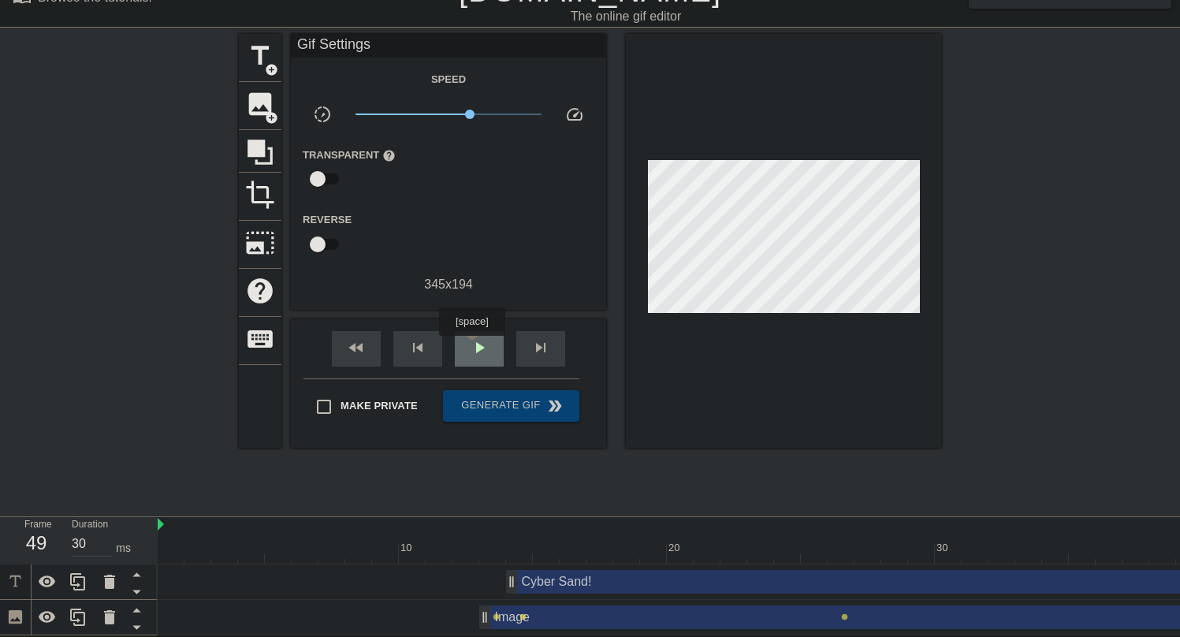
click at [474, 347] on div "play_arrow" at bounding box center [479, 348] width 49 height 35
click at [474, 344] on span "pause" at bounding box center [479, 347] width 19 height 19
click at [459, 359] on div "play_arrow" at bounding box center [479, 348] width 49 height 35
click at [482, 342] on span "pause" at bounding box center [479, 347] width 19 height 19
click at [482, 342] on span "play_arrow" at bounding box center [479, 347] width 19 height 19
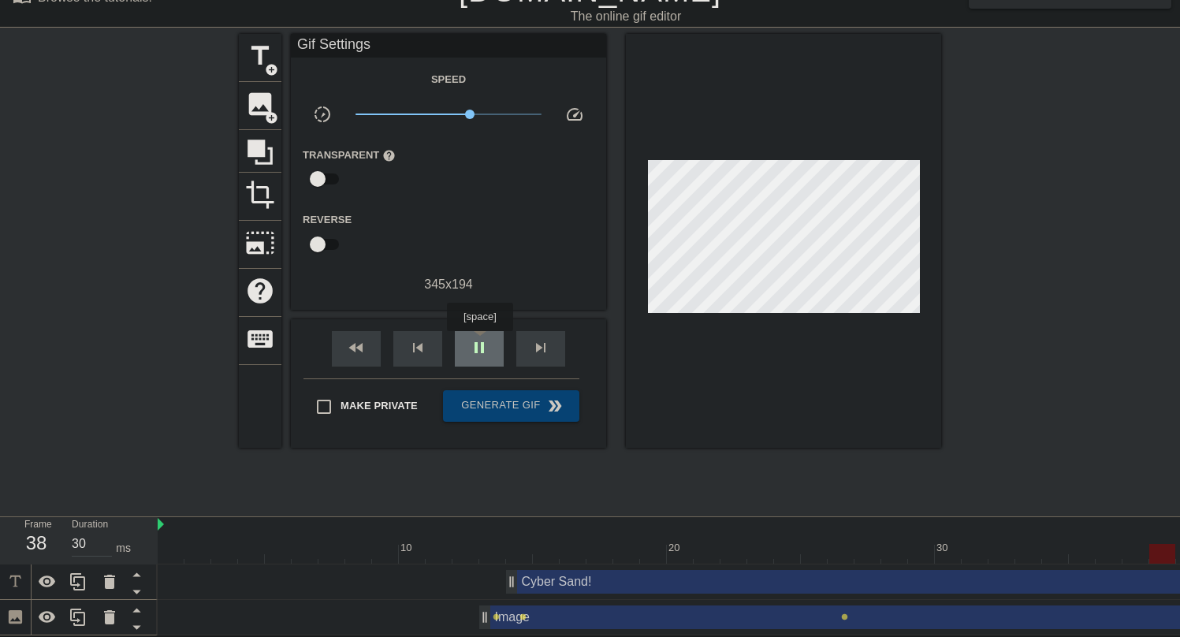
click at [482, 342] on span "pause" at bounding box center [479, 347] width 19 height 19
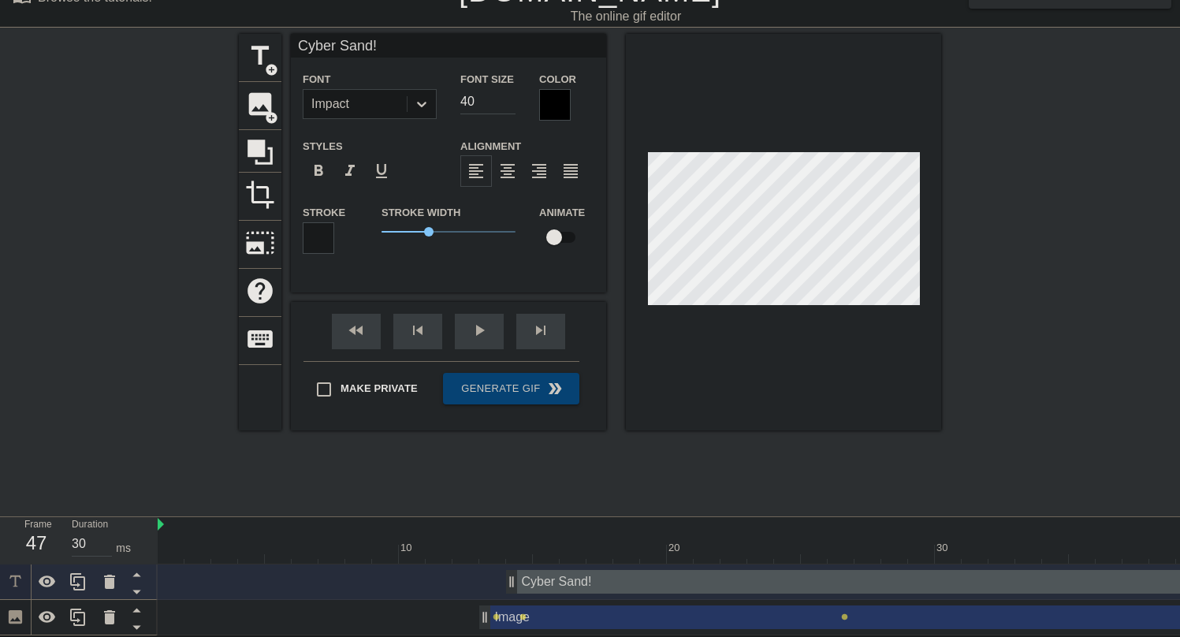
scroll to position [2, 4]
type input "C"
type textarea "C"
type input "CC"
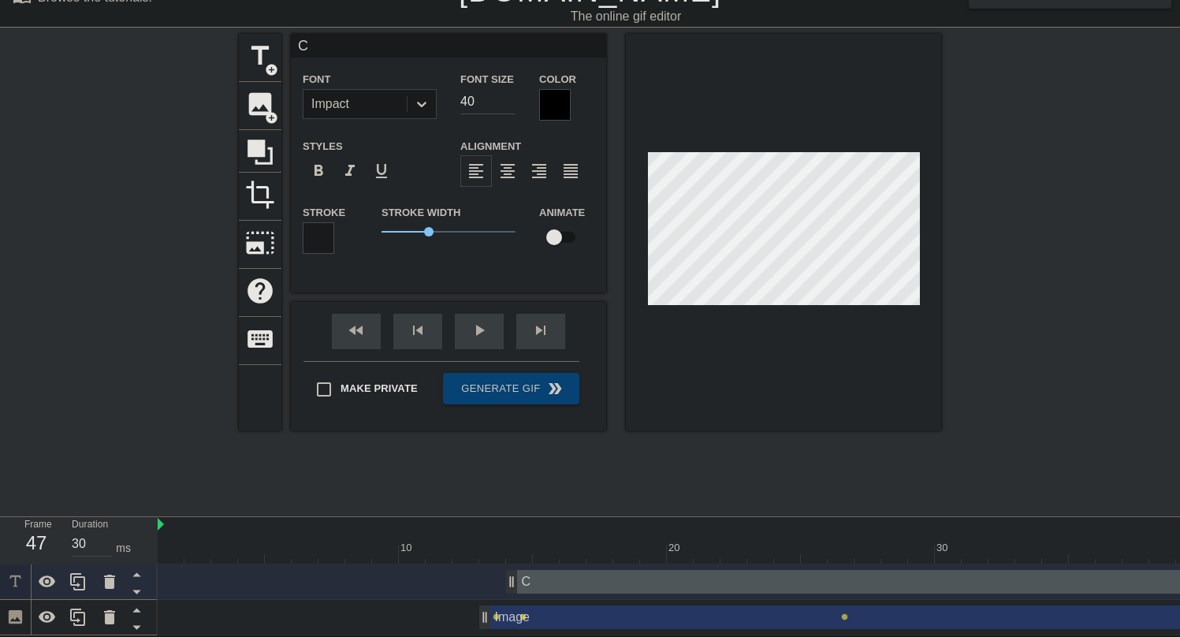
type textarea "CC"
type input "C"
type textarea "C"
type input "C"
type textarea "C"
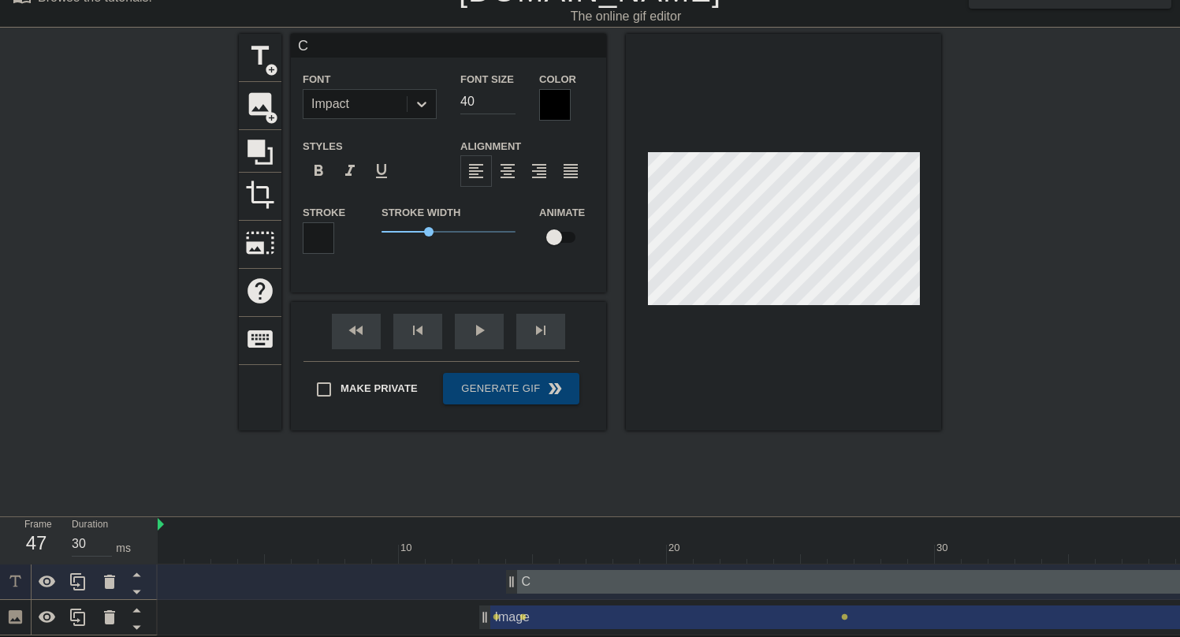
type input "Cy"
type textarea "Cy"
type input "Cyb"
type textarea "Cyb"
type input "Cybe"
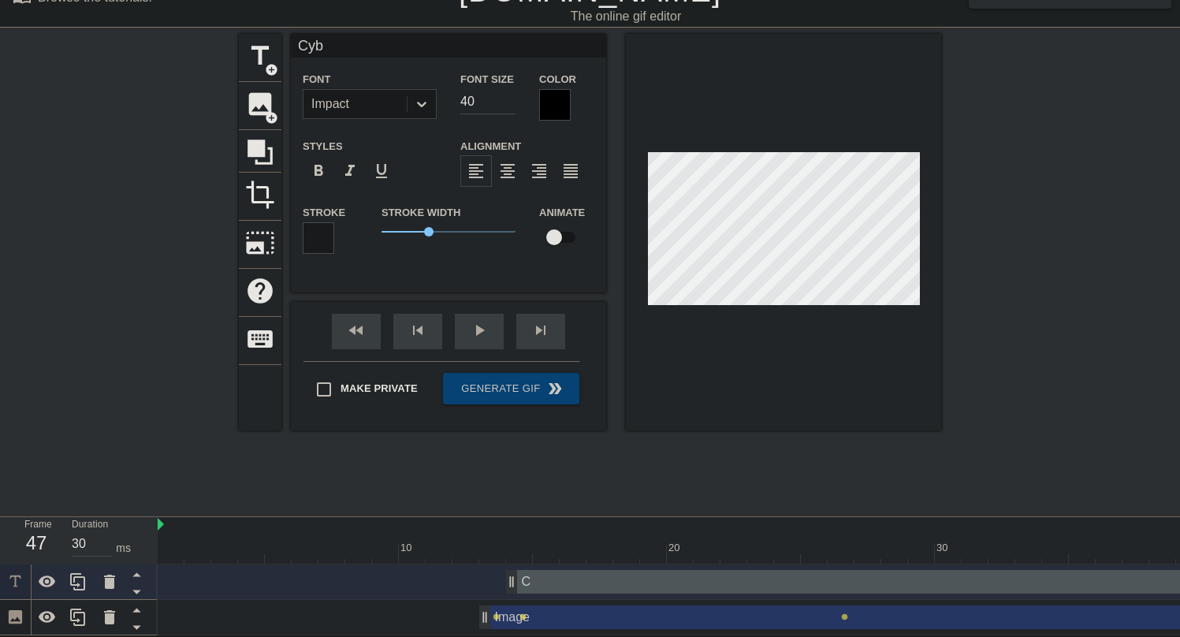
type textarea "Cybe"
type input "Cyber"
type textarea "Cyber"
type input "Cyber"
type textarea "Cyber"
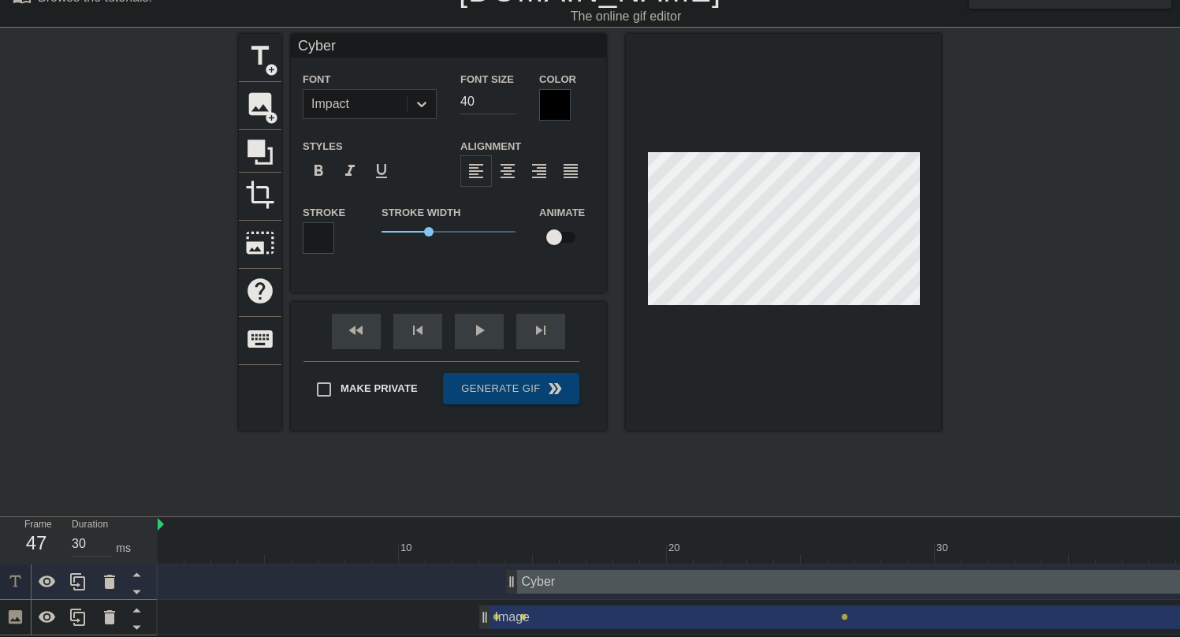
type input "Cyber R"
type textarea "Cyber R"
type input "Cyber Ri"
type textarea "Cyber Ri"
type input "Cyber Ris"
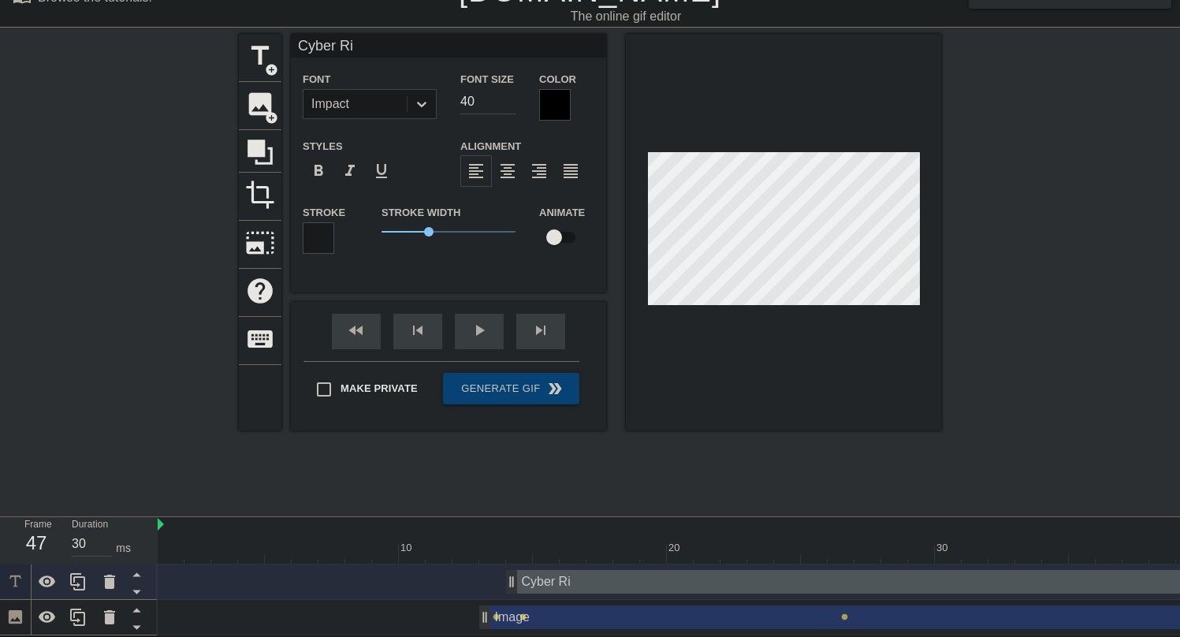
type textarea "Cyber Ris"
type input "Cyber Risk"
type textarea "Cyber Risk"
type input "Cyber Risk"
type textarea "Cyber Risk"
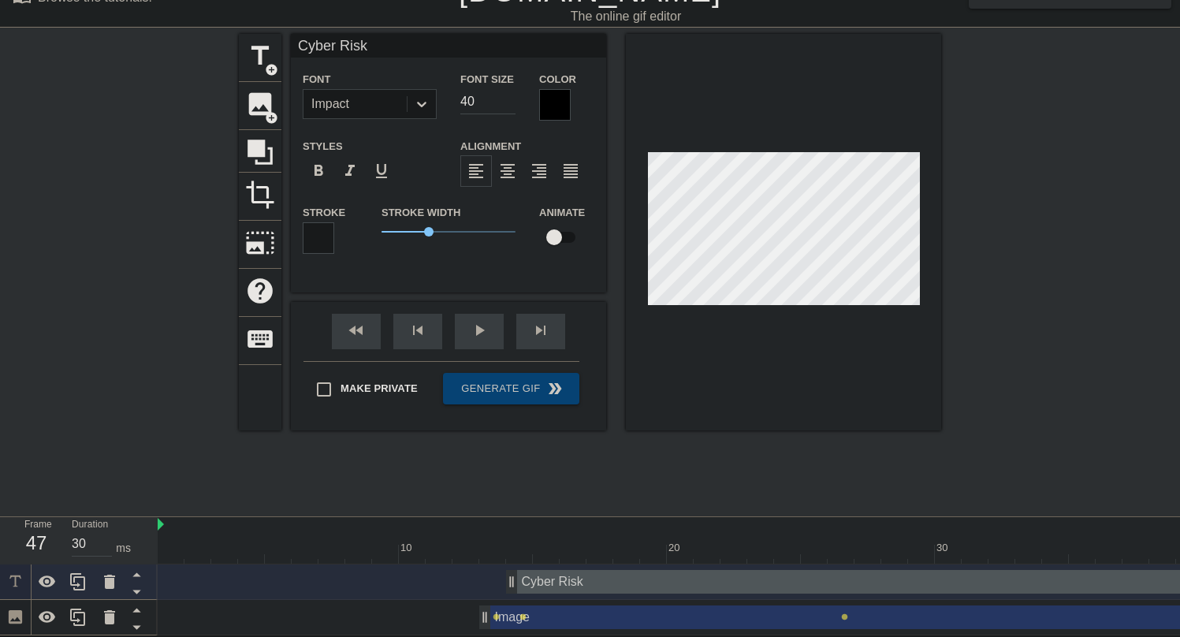
scroll to position [2, 5]
type input "Cyber Risk"
type textarea "Cyber Risk"
type input "Cyber Ris"
type textarea "Cyber Ris"
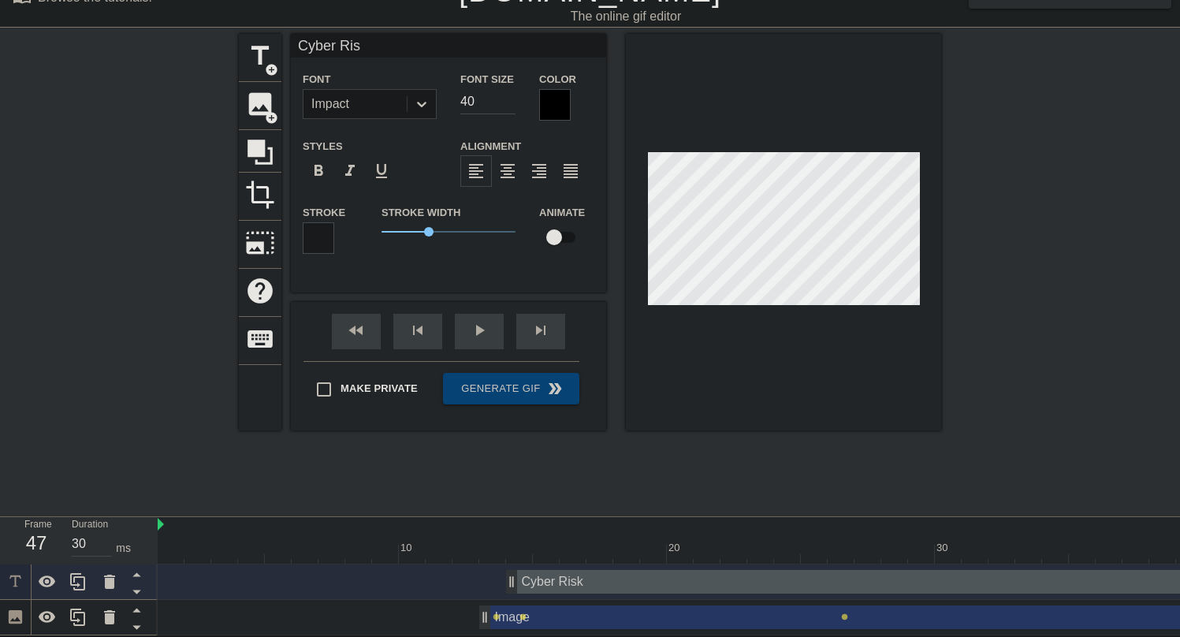
type input "Cyber Ri"
type textarea "Cyber Ri"
type input "Cyber R"
type textarea "Cyber R"
type input "Cyber"
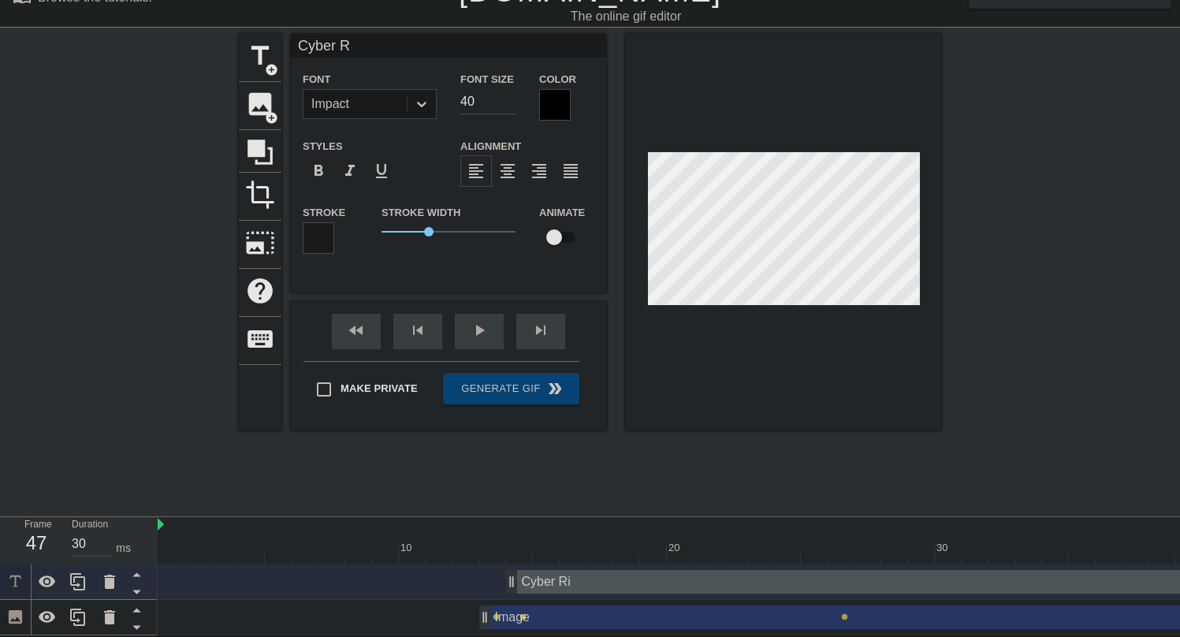
type textarea "Cyber"
type input "Cyber"
type textarea "Cyber"
type input "Cybe"
type textarea "Cybe"
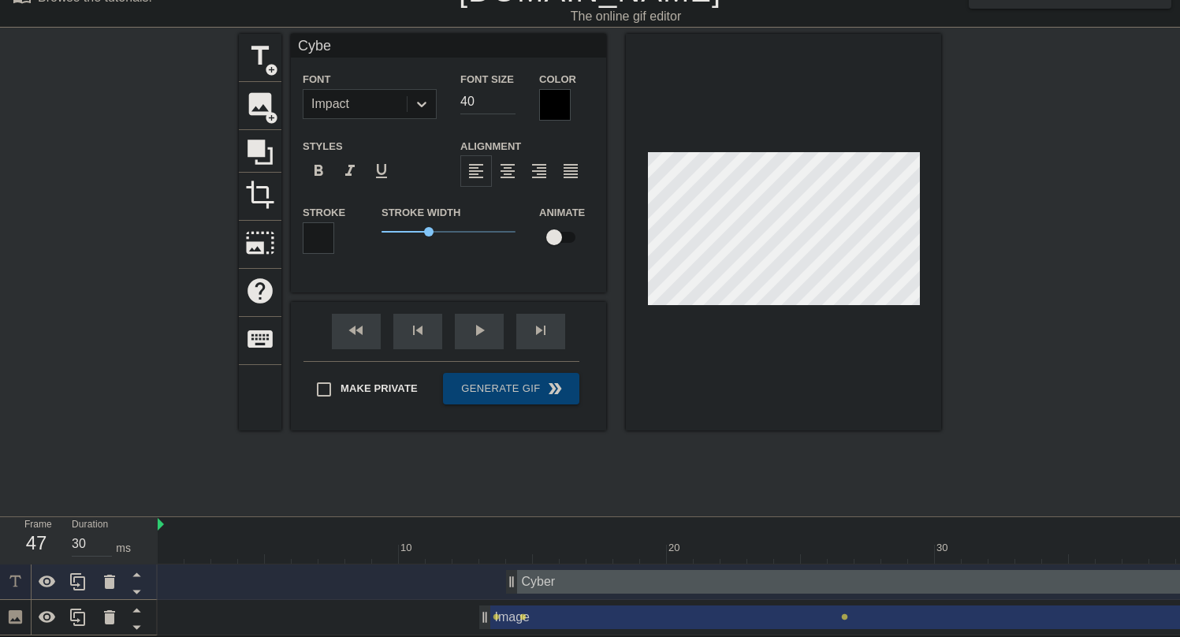
type input "Cyb"
type textarea "Cyb"
type input "Cy"
type textarea "Cy"
type input "C"
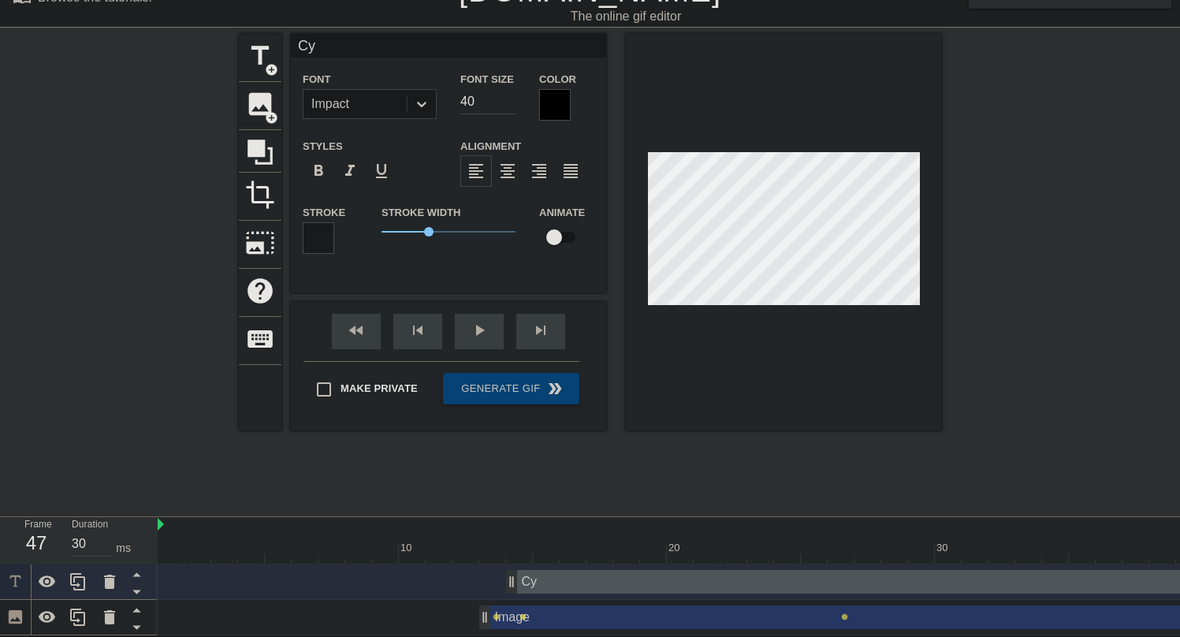
type textarea "C"
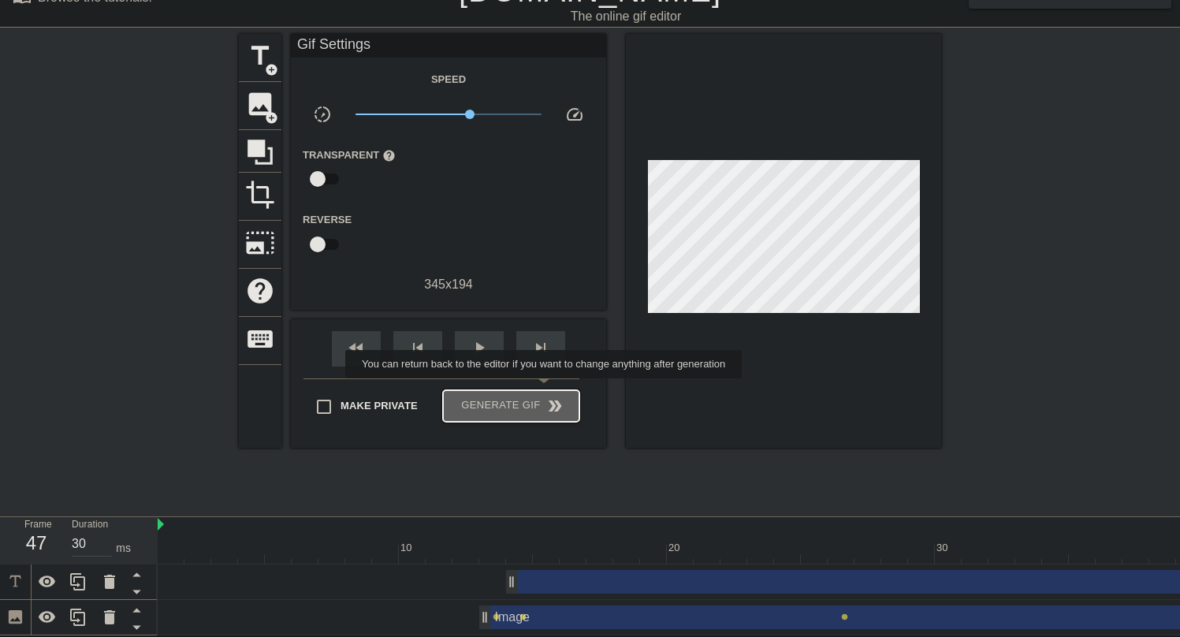
click at [554, 390] on button "Generate Gif double_arrow" at bounding box center [511, 406] width 136 height 32
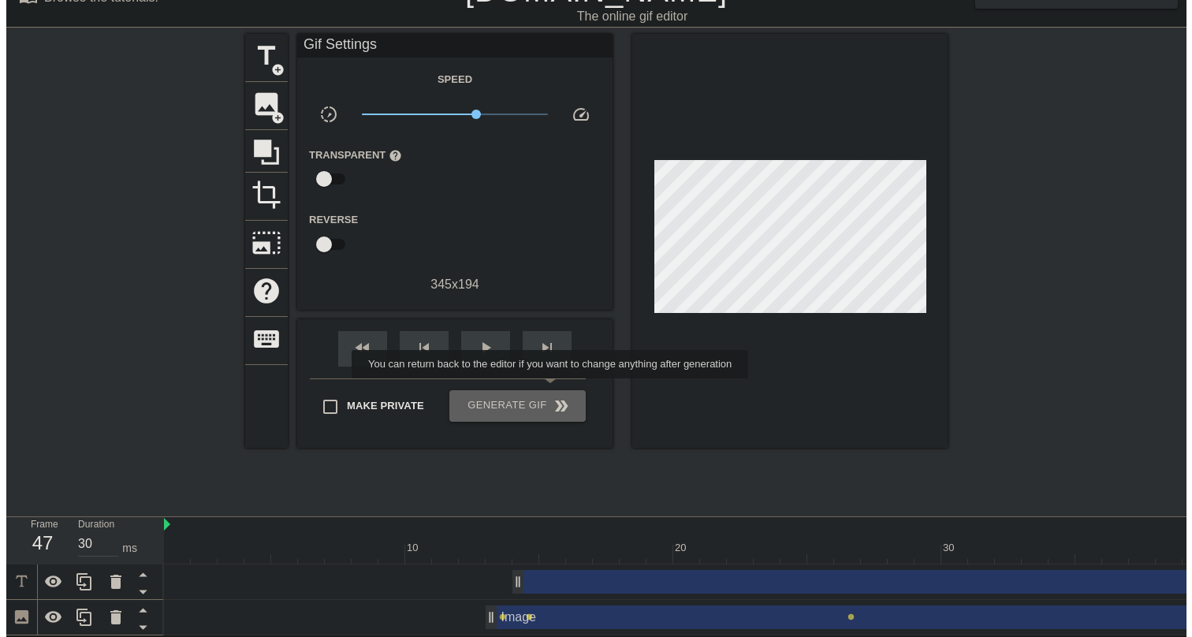
scroll to position [0, 0]
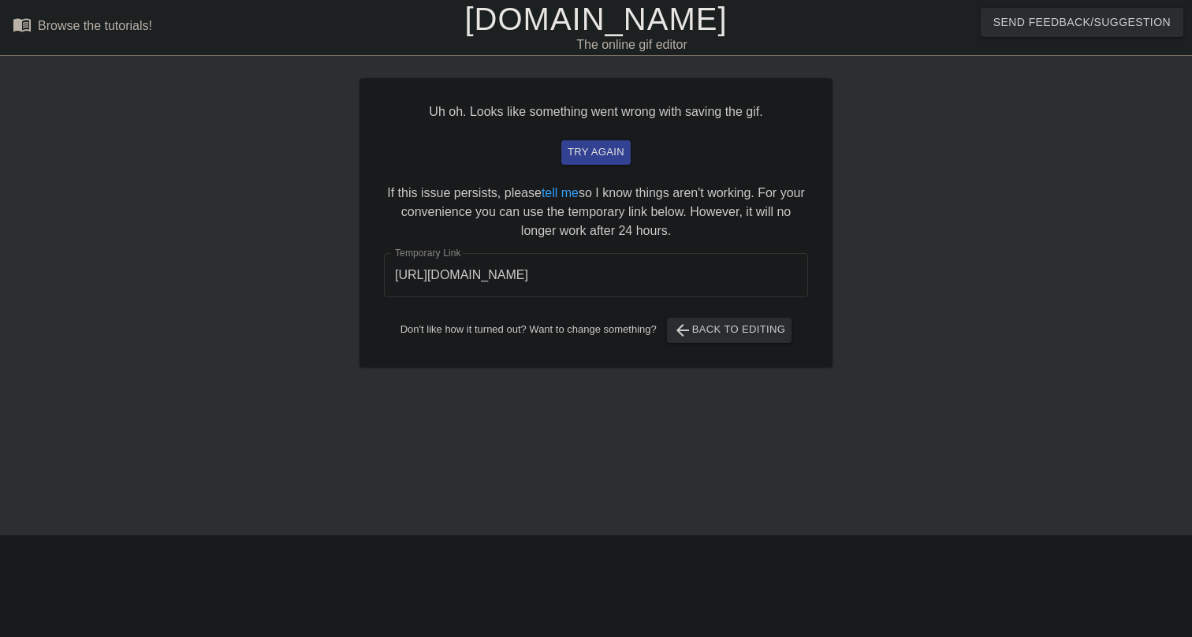
click at [575, 288] on input "https://www.gifntext.com/temp_generations/HkCrOaYR.gif" at bounding box center [596, 275] width 424 height 44
